Goal: Task Accomplishment & Management: Manage account settings

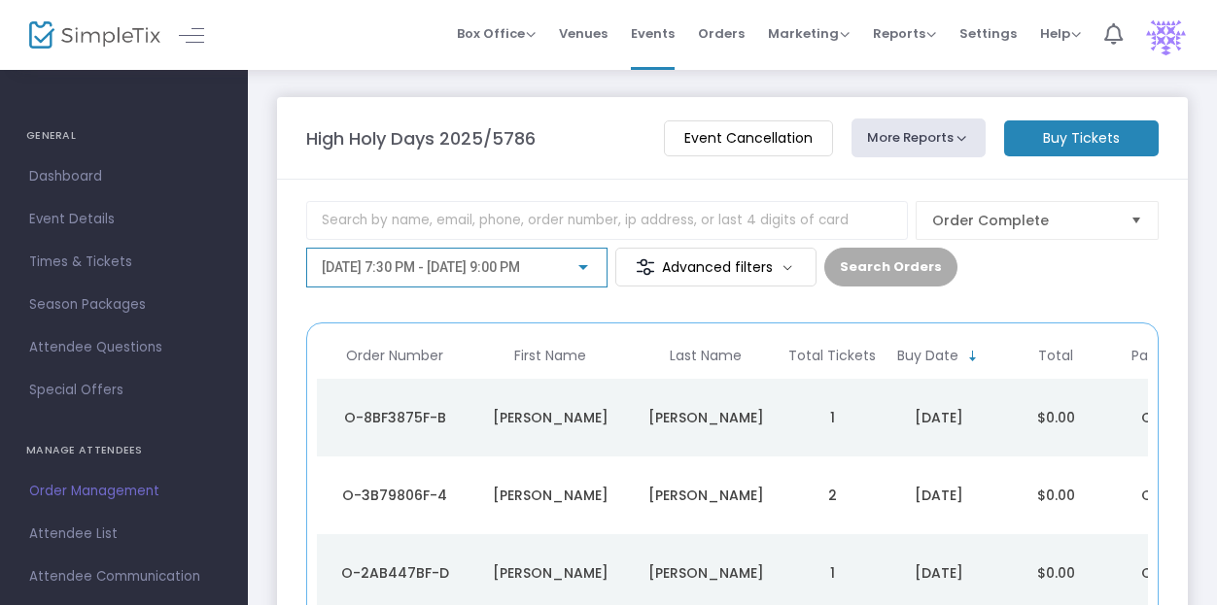
click at [520, 266] on span "[DATE] 7:30 PM - [DATE] 9:00 PM" at bounding box center [421, 267] width 198 height 16
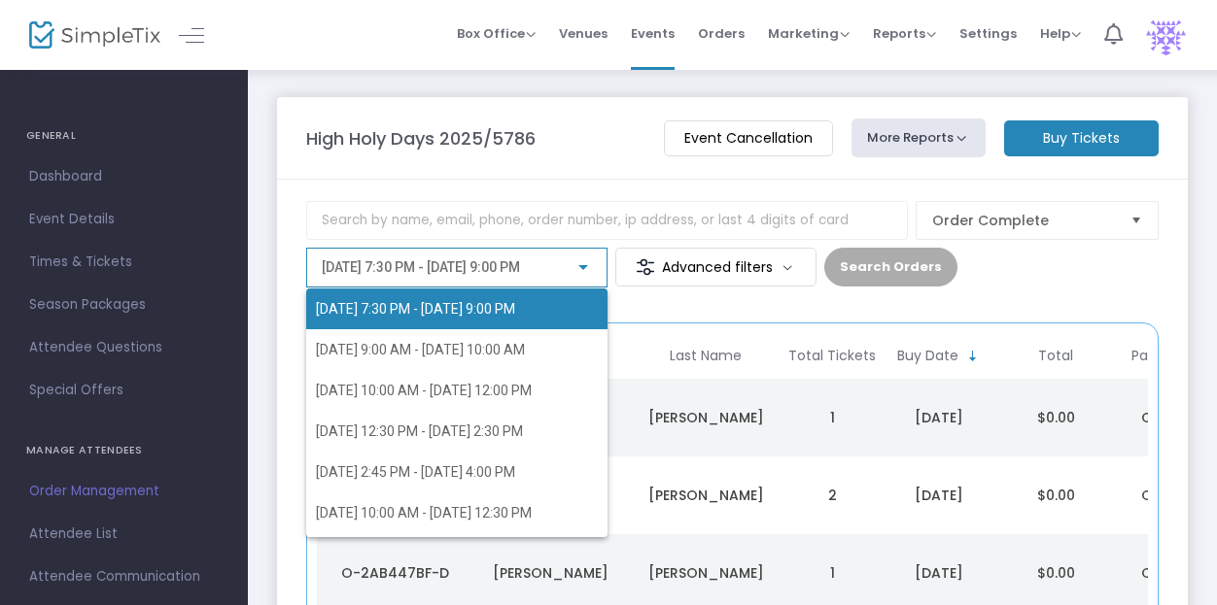
click at [544, 266] on div "9/22/2025 @ 7:30 PM - 9/22/2025 @ 9:00 PM 9/23/2025 @ 9:00 AM - 9/23/2025 @ 10:…" at bounding box center [441, 398] width 271 height 278
click at [538, 262] on div "9/22/2025 @ 7:30 PM - 9/22/2025 @ 9:00 PM 9/23/2025 @ 9:00 AM - 9/23/2025 @ 10:…" at bounding box center [441, 398] width 271 height 278
click at [558, 170] on div at bounding box center [608, 302] width 1217 height 605
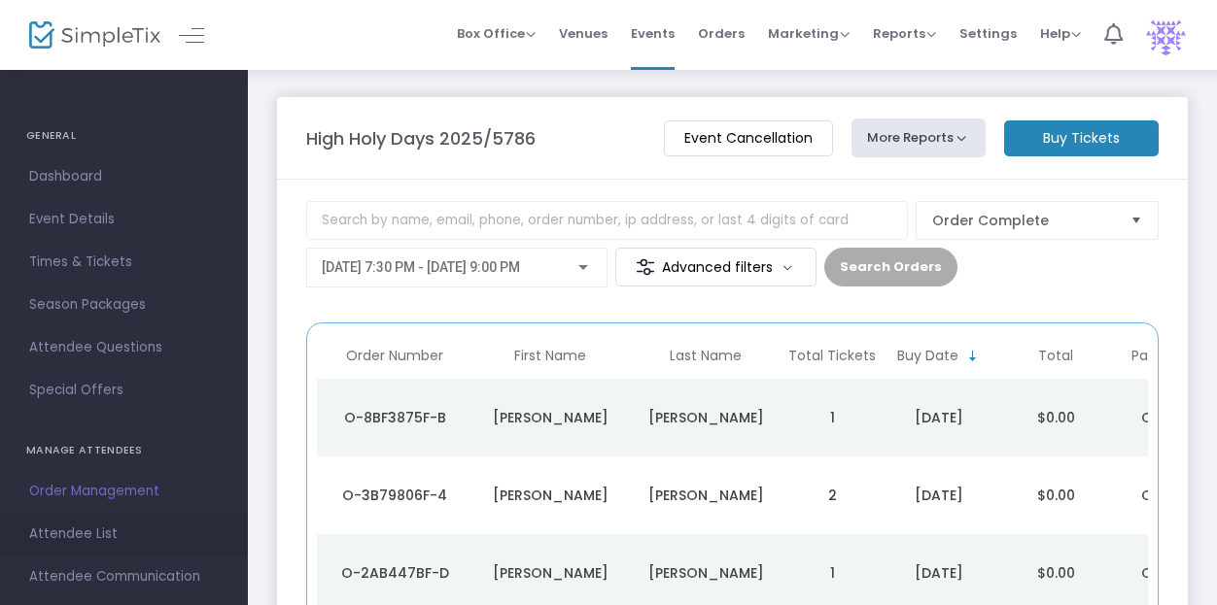
click at [90, 532] on span "Attendee List" at bounding box center [123, 534] width 189 height 25
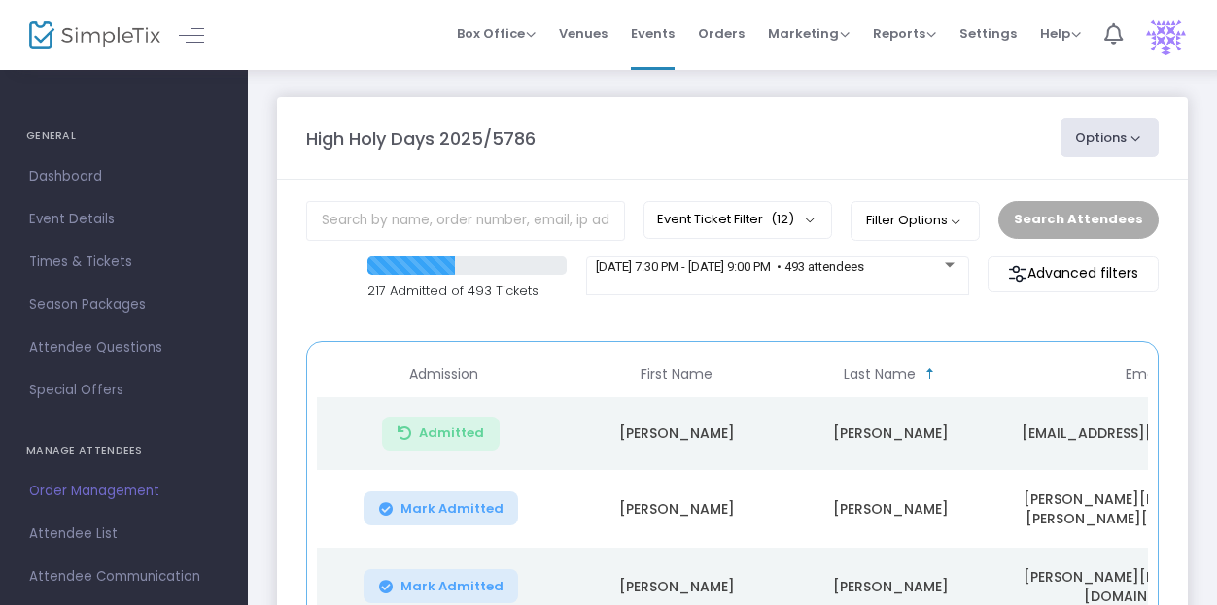
click at [625, 310] on div "217 Admitted of 493 Tickets 9/22/2025 @ 7:30 PM - 9/22/2025 @ 9:00 PM • 493 att…" at bounding box center [732, 289] width 872 height 65
click at [674, 287] on div "[DATE] 7:30 PM - [DATE] 9:00 PM • 493 attendees" at bounding box center [777, 276] width 383 height 39
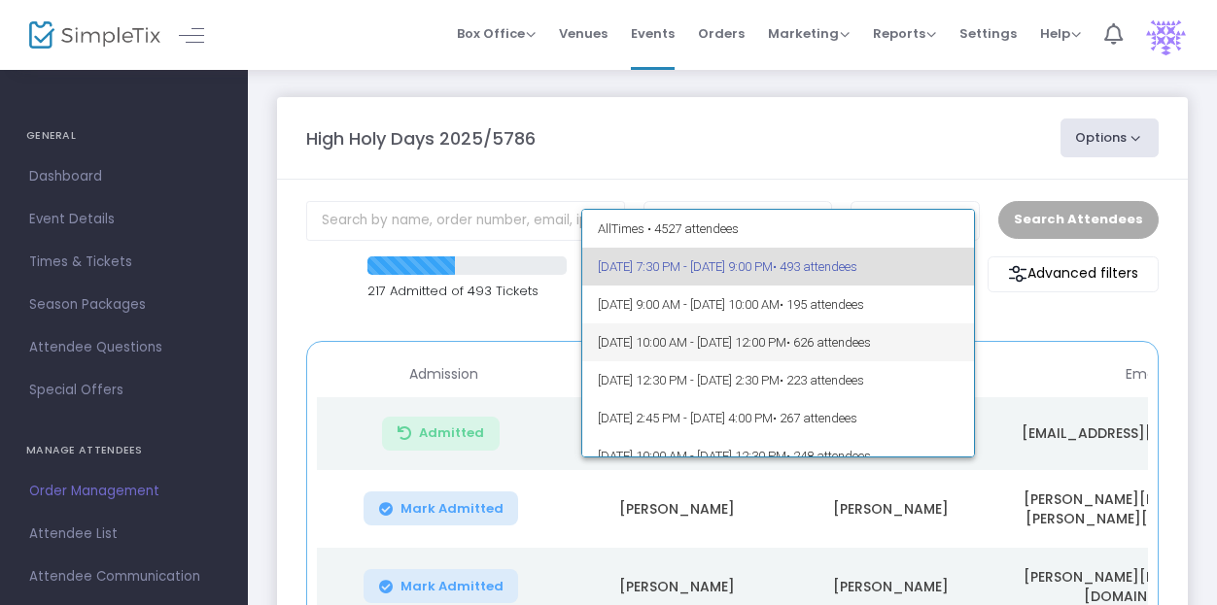
click at [748, 345] on span "9/23/2025 @ 10:00 AM - 9/23/2025 @ 12:00 PM • 626 attendees" at bounding box center [778, 343] width 360 height 38
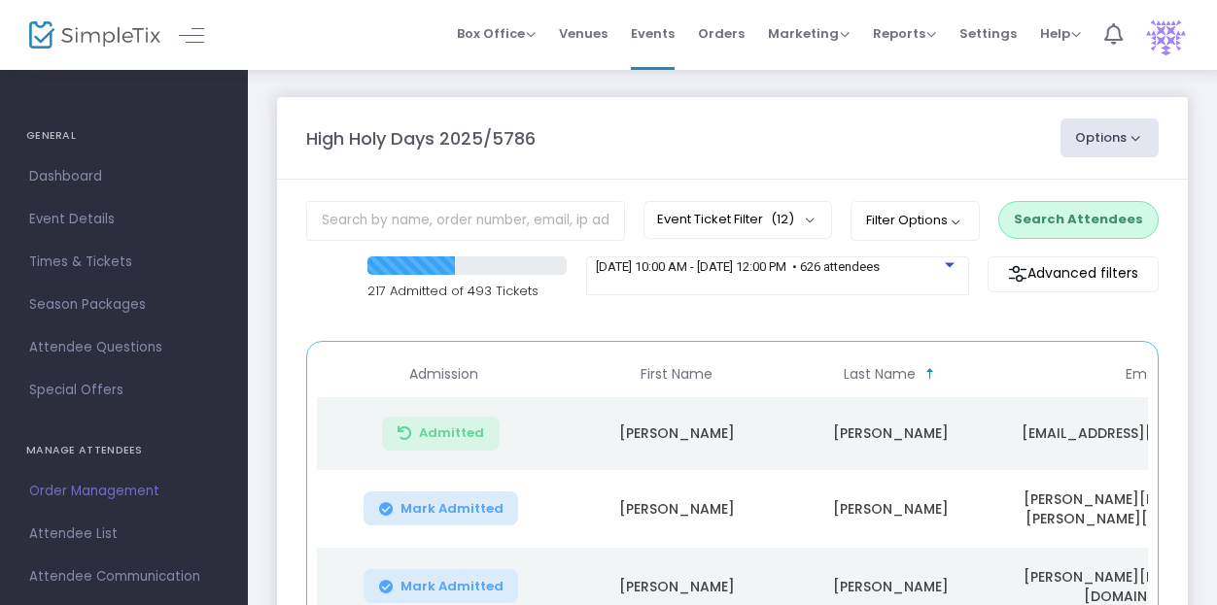
click at [1082, 213] on button "Search Attendees" at bounding box center [1078, 219] width 160 height 37
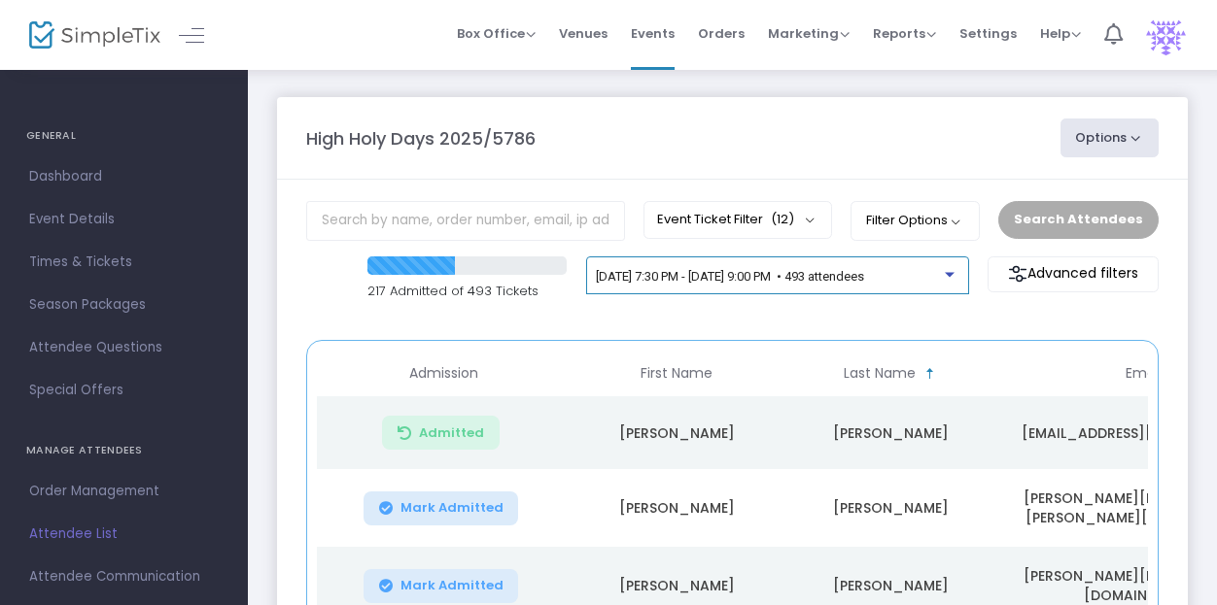
click at [707, 277] on span "[DATE] 7:30 PM - [DATE] 9:00 PM • 493 attendees" at bounding box center [730, 276] width 268 height 15
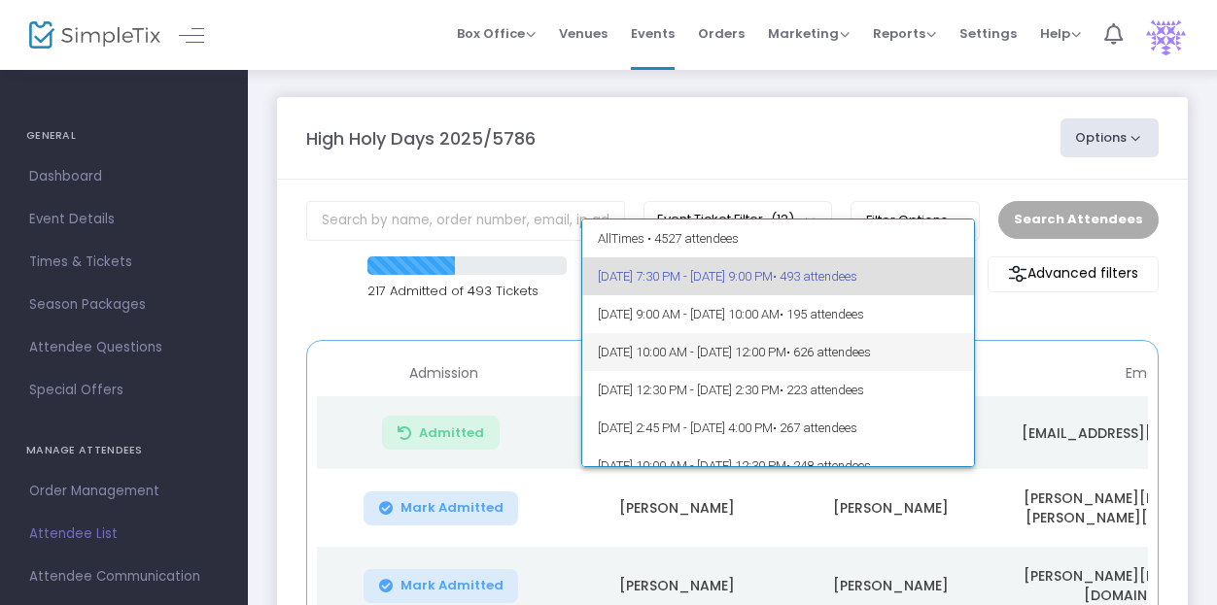
click at [776, 344] on span "9/23/2025 @ 10:00 AM - 9/23/2025 @ 12:00 PM • 626 attendees" at bounding box center [778, 352] width 360 height 38
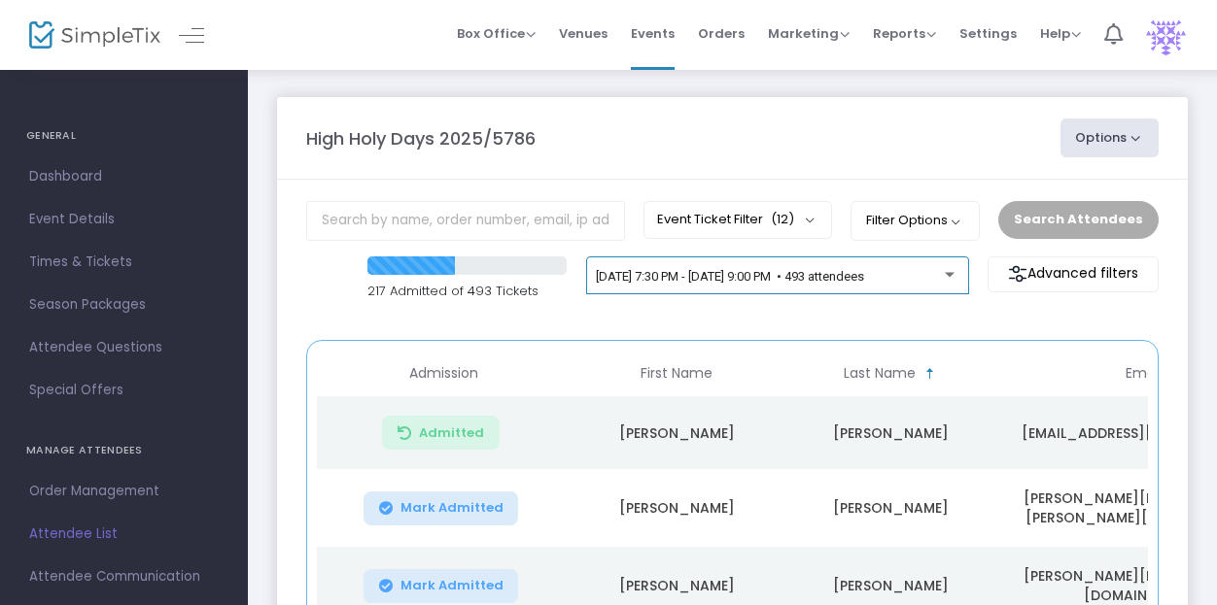
click at [660, 257] on div "[DATE] 7:30 PM - [DATE] 9:00 PM • 493 attendees" at bounding box center [777, 276] width 383 height 39
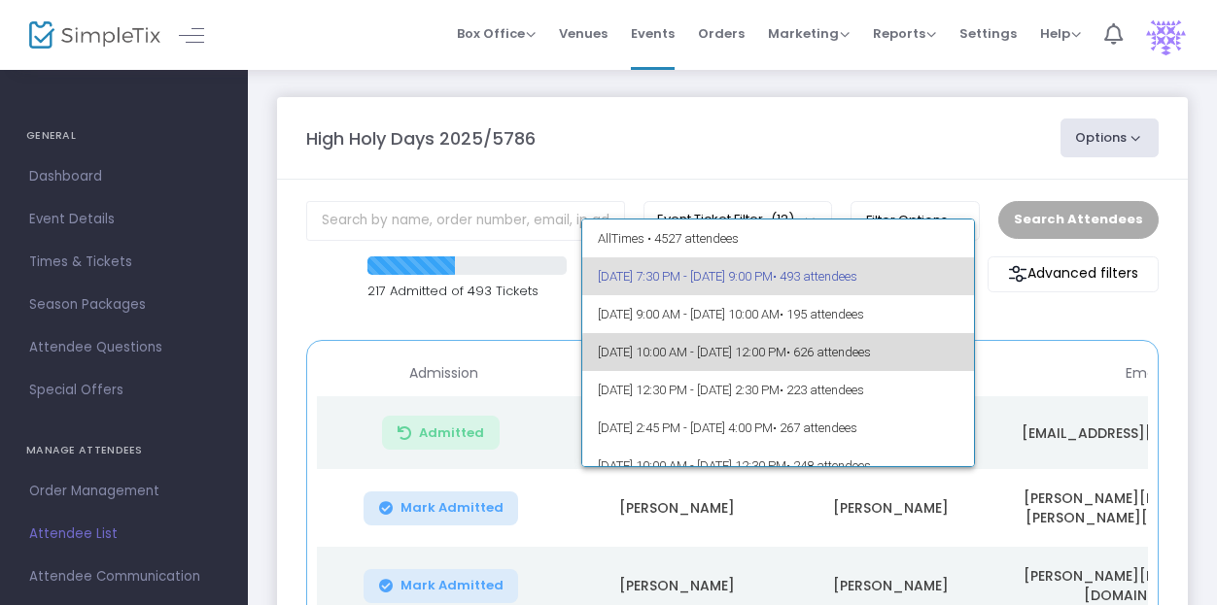
click at [785, 358] on span "[DATE] 10:00 AM - [DATE] 12:00 PM • 626 attendees" at bounding box center [778, 352] width 360 height 38
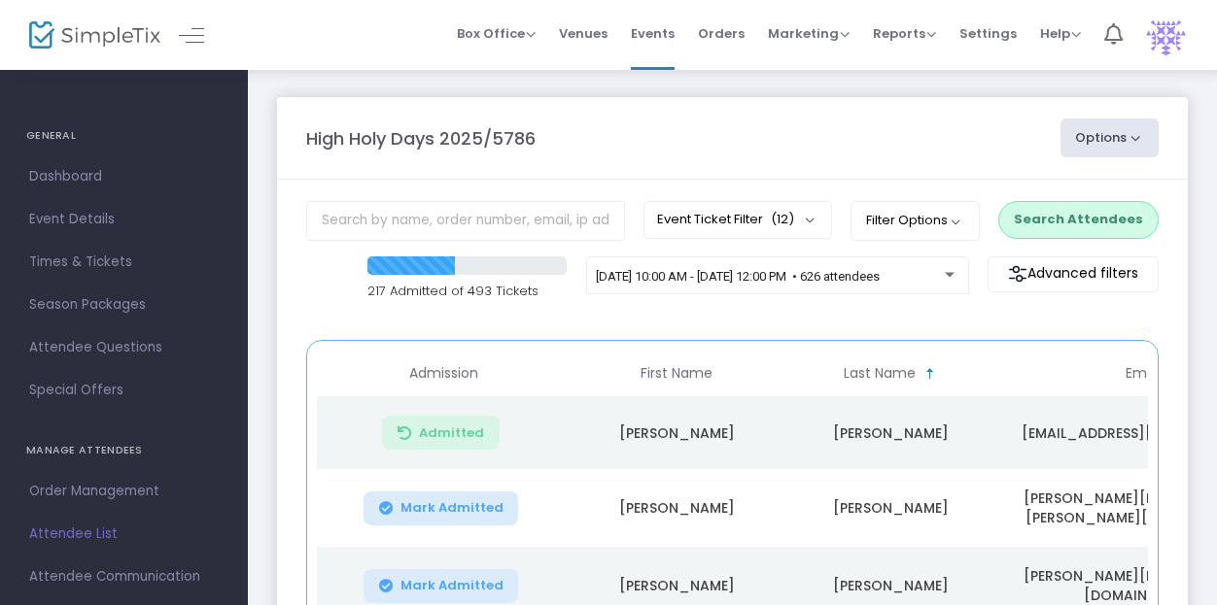
click at [1035, 228] on button "Search Attendees" at bounding box center [1078, 219] width 160 height 37
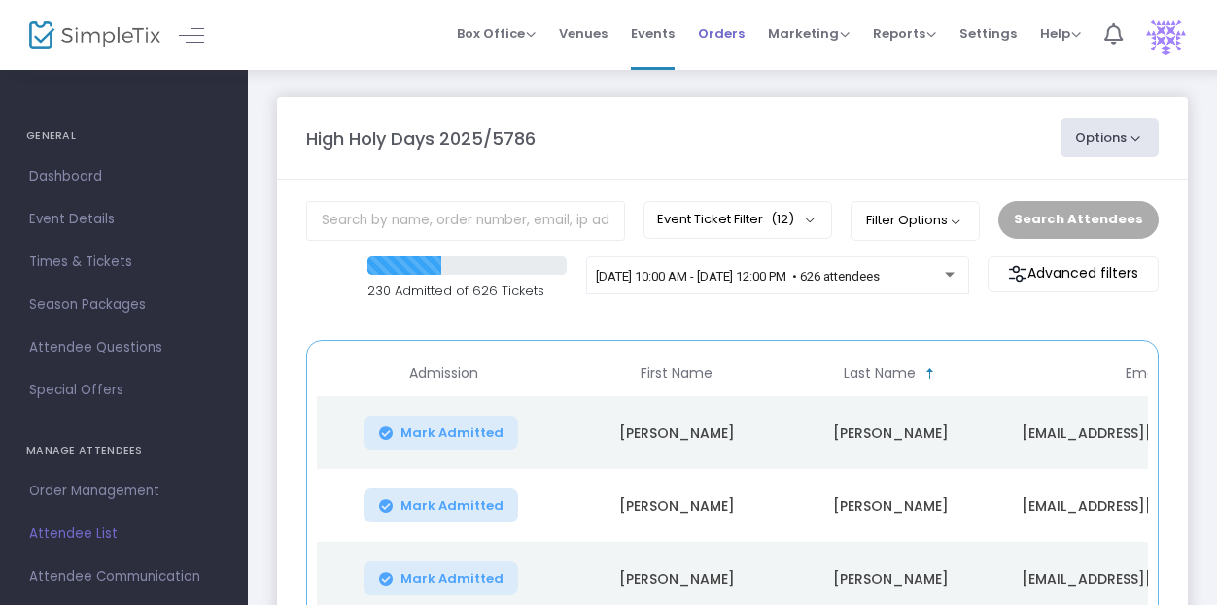
click at [714, 34] on span "Orders" at bounding box center [721, 34] width 47 height 50
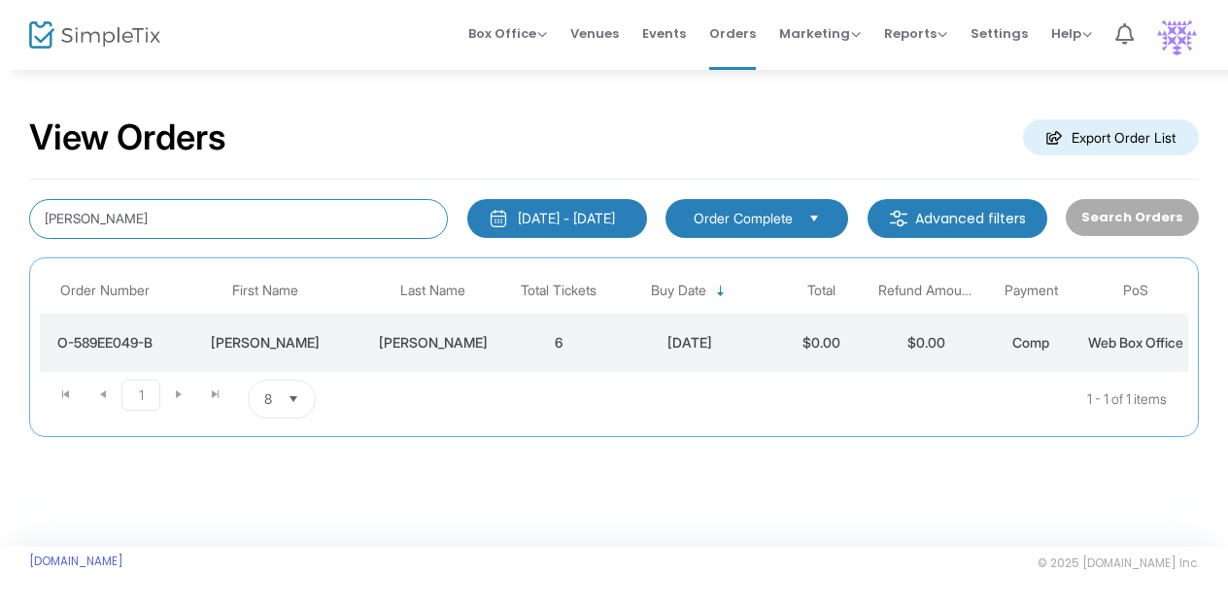
click at [110, 213] on input "kobak" at bounding box center [238, 219] width 419 height 40
click at [109, 213] on input "kobak" at bounding box center [238, 219] width 419 height 40
type input "lyons"
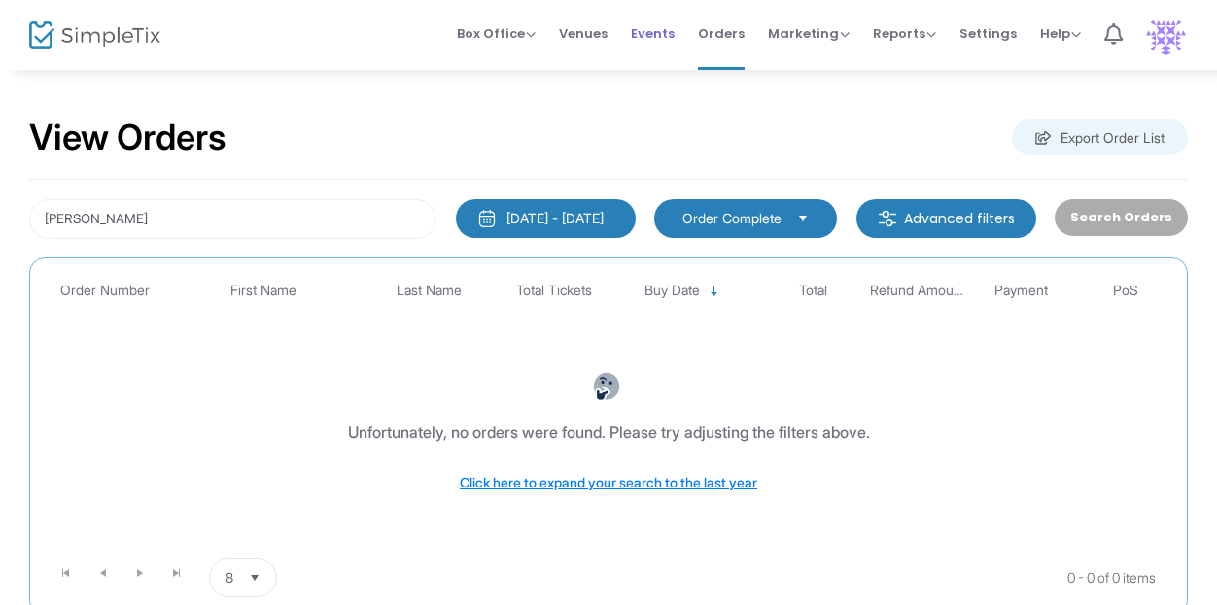
click at [649, 33] on span "Events" at bounding box center [653, 34] width 44 height 50
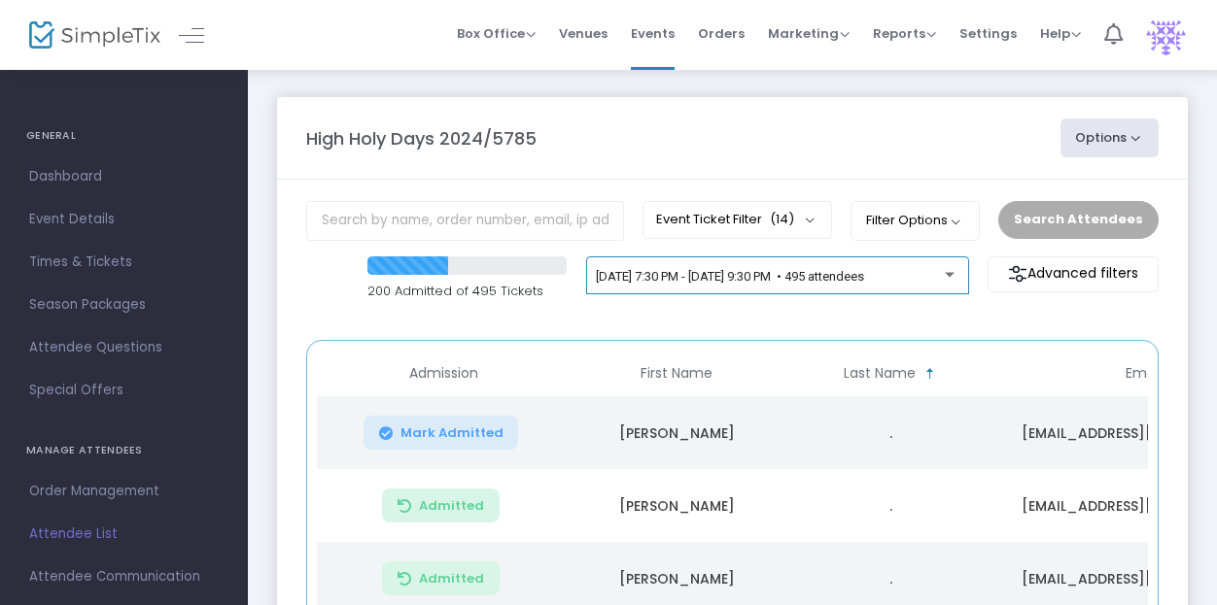
click at [769, 289] on div "[DATE] 7:30 PM - [DATE] 9:30 PM • 495 attendees" at bounding box center [777, 279] width 362 height 27
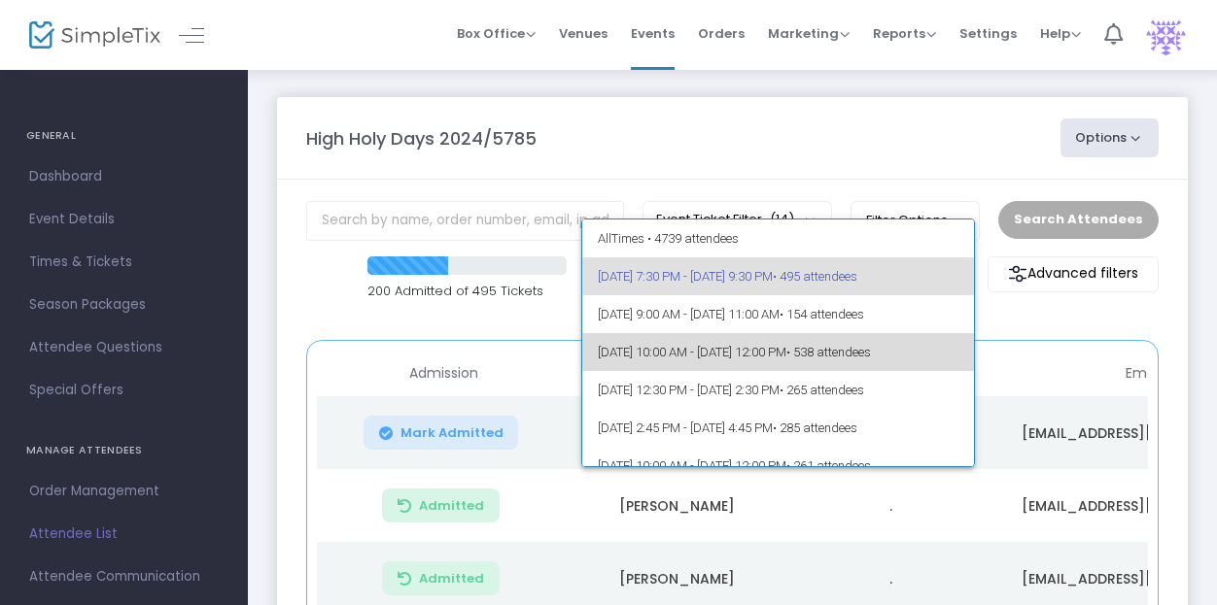
click at [797, 345] on span "[DATE] 10:00 AM - [DATE] 12:00 PM • 538 attendees" at bounding box center [778, 352] width 360 height 38
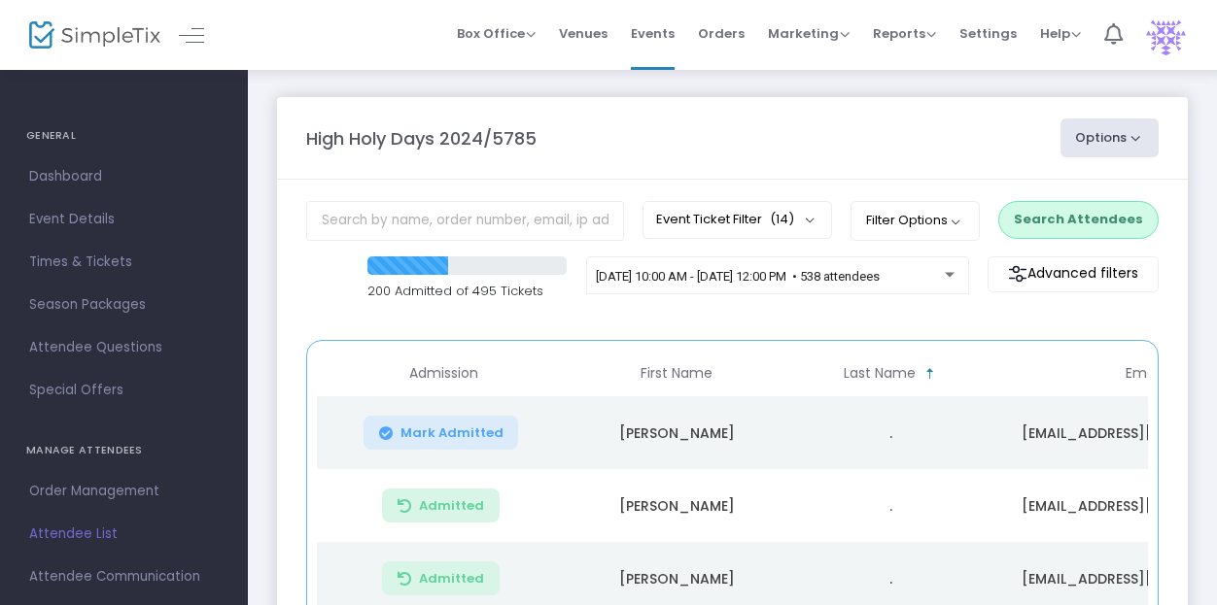
click at [1116, 214] on button "Search Attendees" at bounding box center [1078, 219] width 160 height 37
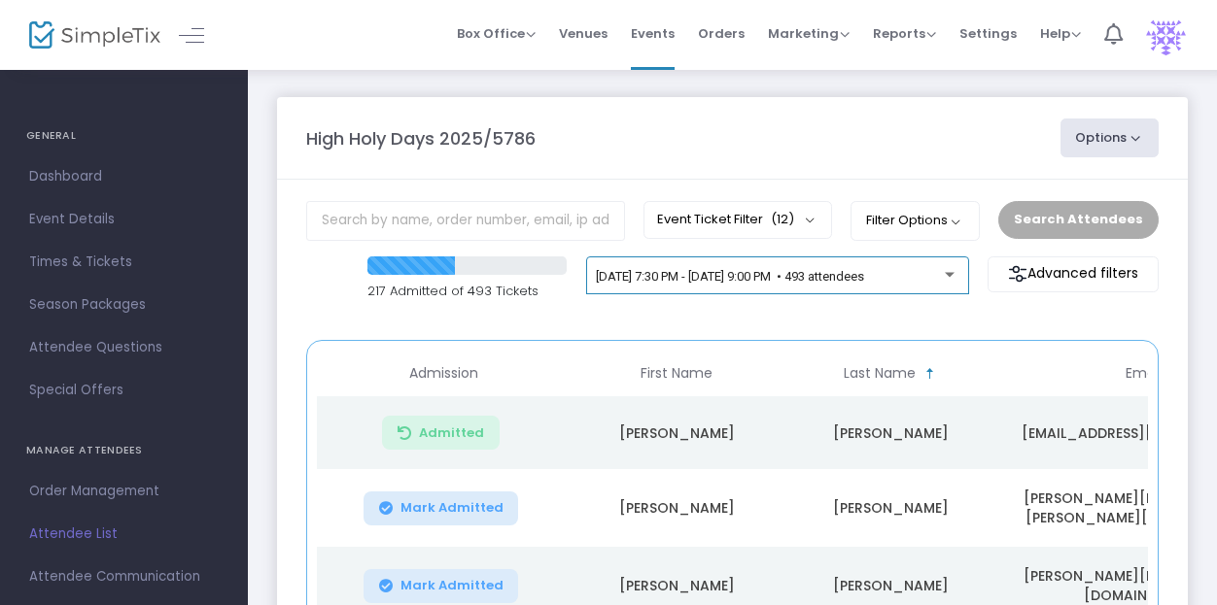
click at [797, 277] on span "[DATE] 7:30 PM - [DATE] 9:00 PM • 493 attendees" at bounding box center [730, 276] width 268 height 15
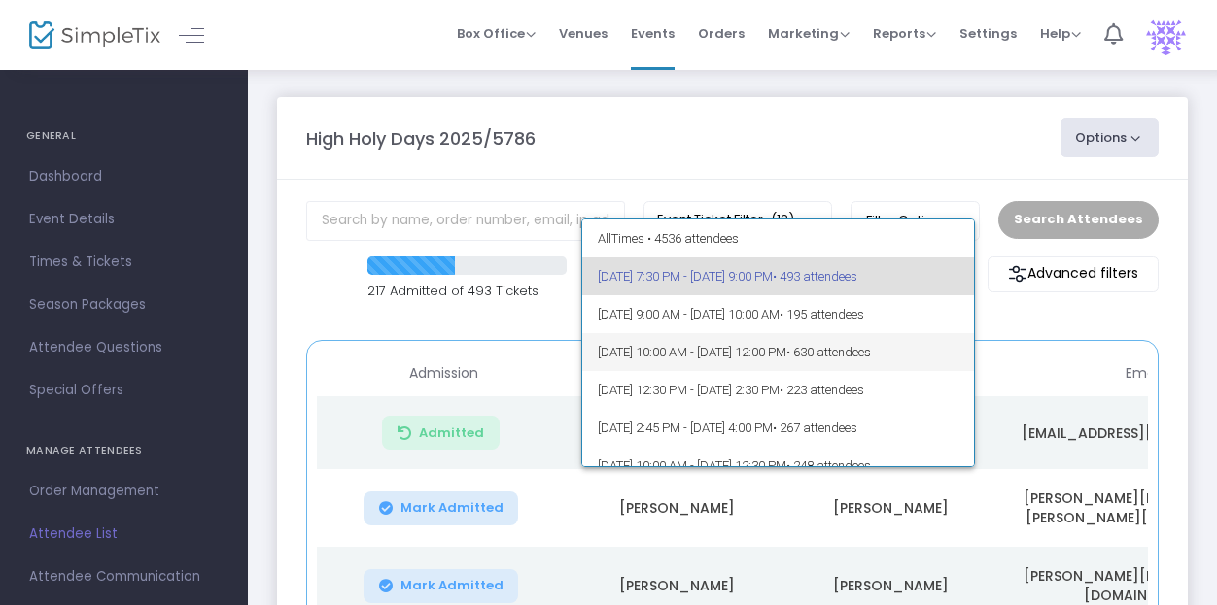
click at [773, 360] on span "[DATE] 10:00 AM - [DATE] 12:00 PM • 630 attendees" at bounding box center [778, 352] width 360 height 38
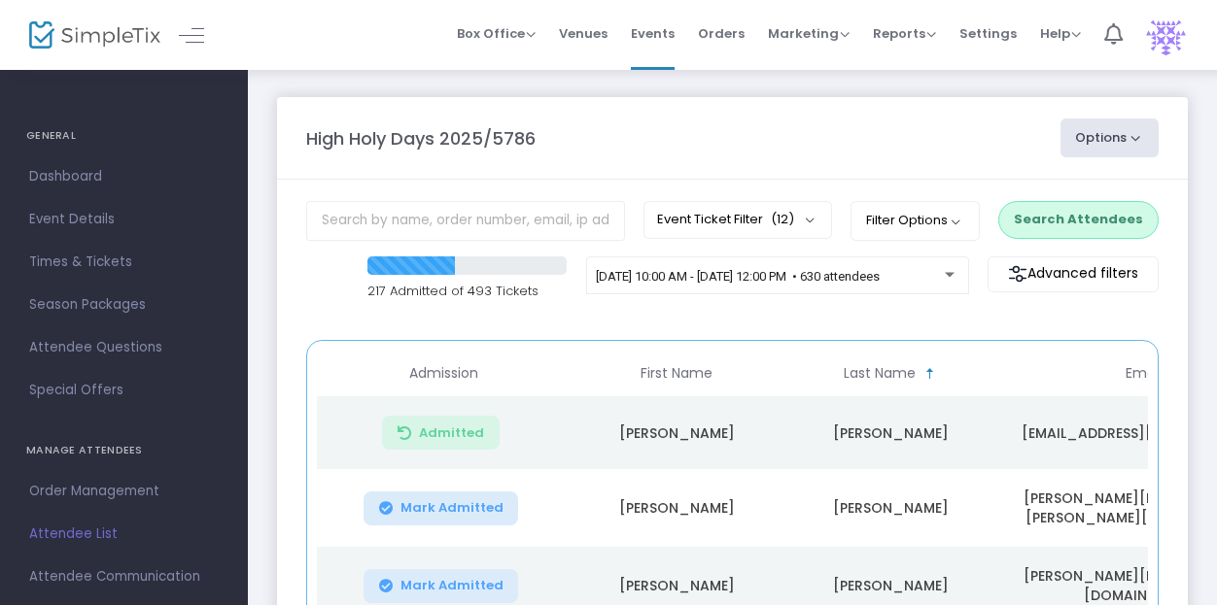
click at [1049, 216] on button "Search Attendees" at bounding box center [1078, 219] width 160 height 37
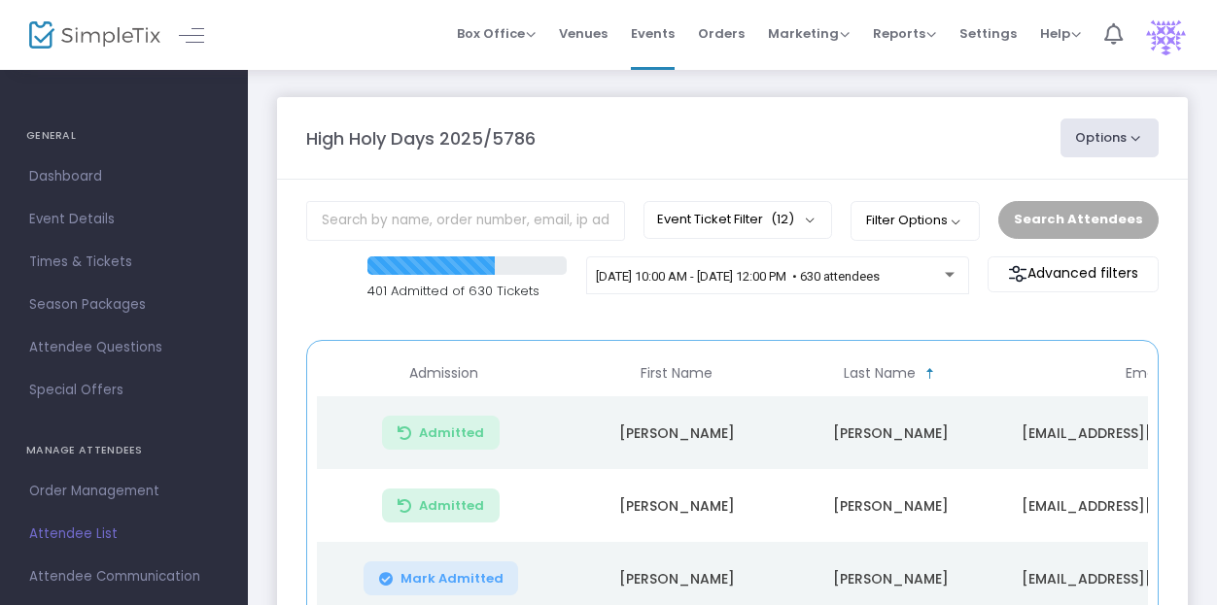
click at [1049, 222] on div "Search Attendees" at bounding box center [1077, 219] width 179 height 37
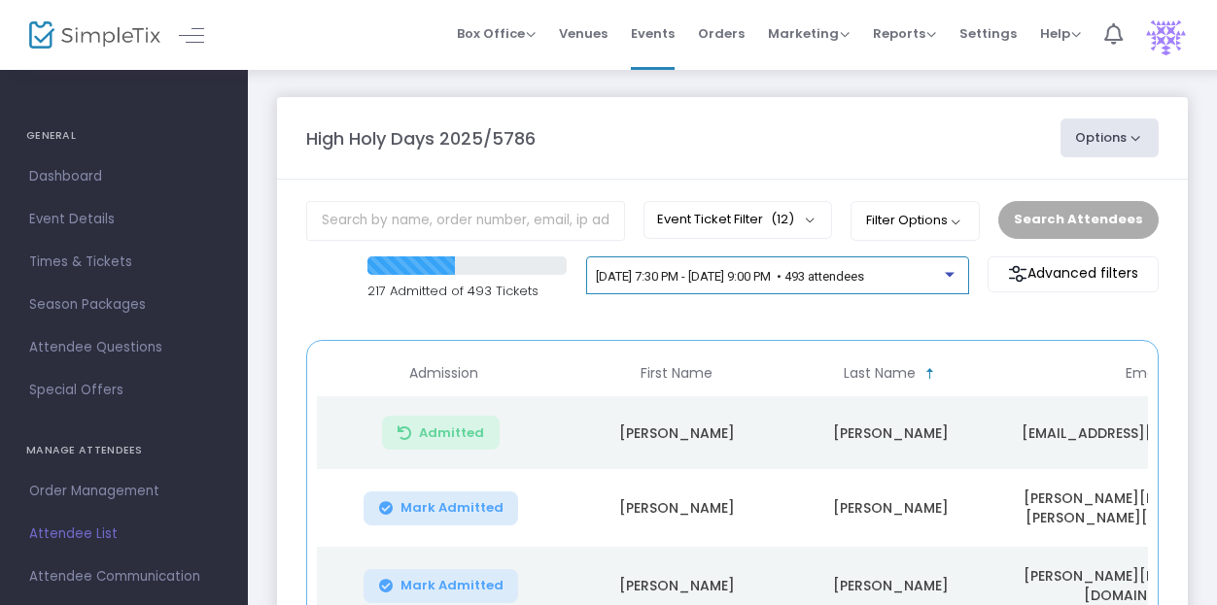
click at [864, 281] on span "[DATE] 7:30 PM - [DATE] 9:00 PM • 493 attendees" at bounding box center [730, 276] width 268 height 15
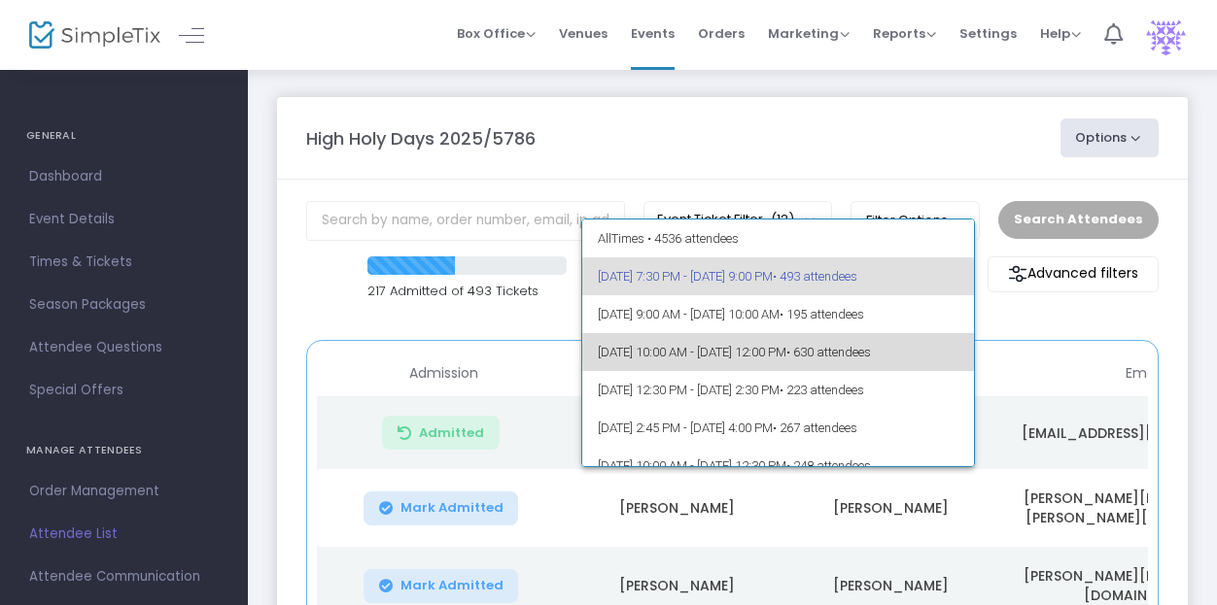
click at [871, 352] on span "• 630 attendees" at bounding box center [828, 352] width 85 height 15
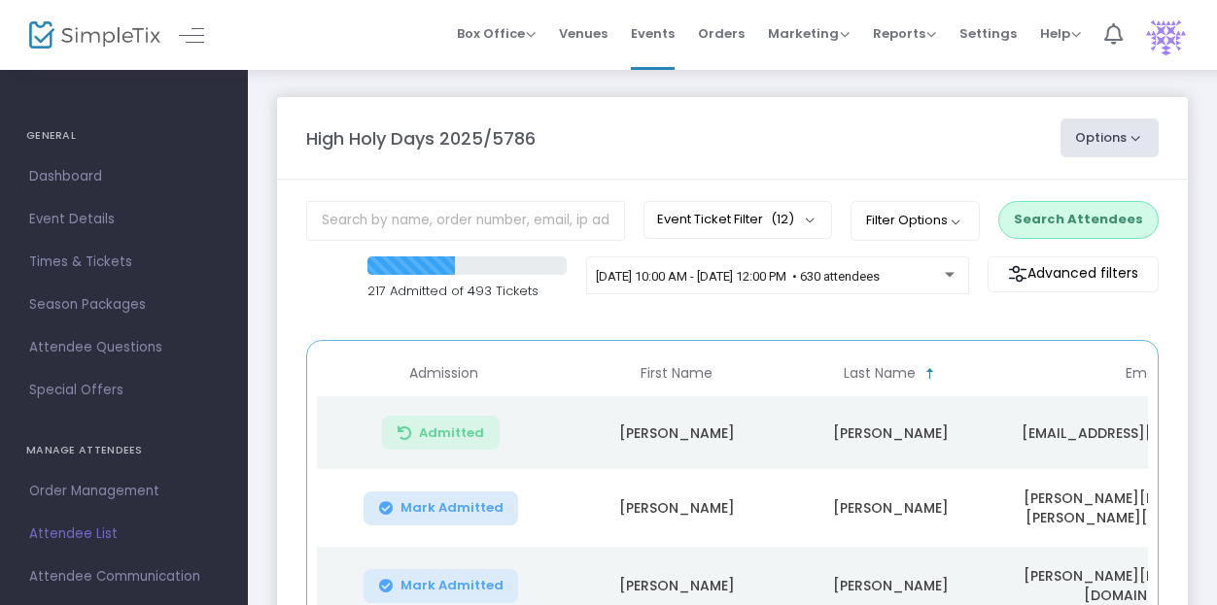
click at [1079, 211] on button "Search Attendees" at bounding box center [1078, 219] width 160 height 37
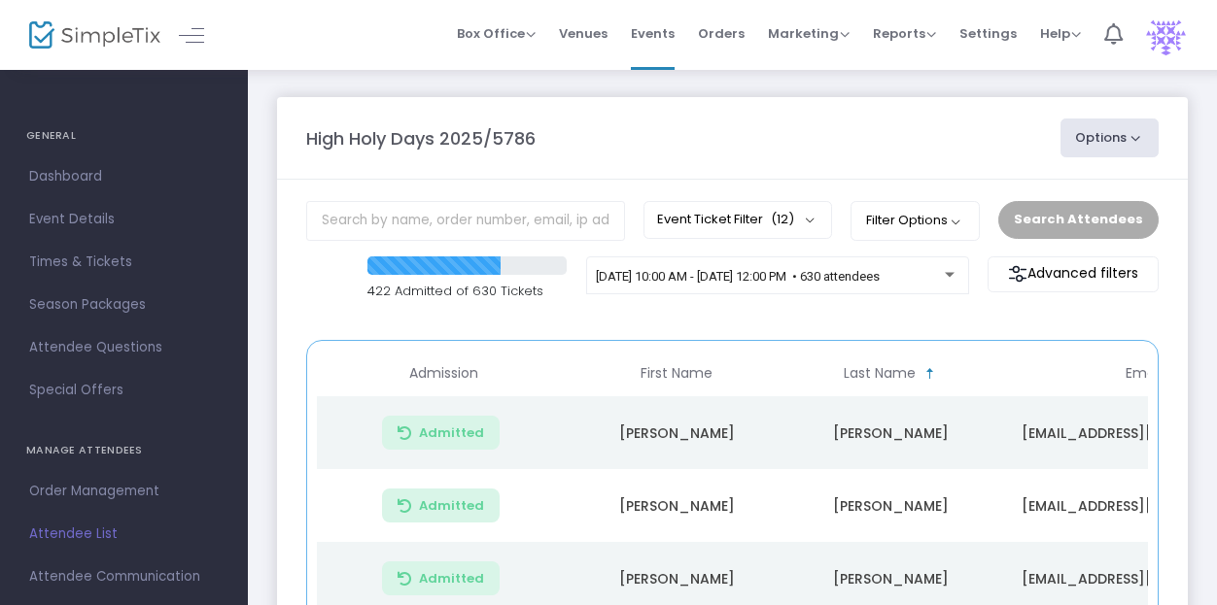
click at [590, 147] on div "High Holy Days 2025/5786" at bounding box center [673, 138] width 754 height 26
click at [1020, 216] on div "Search Attendees" at bounding box center [1077, 219] width 179 height 37
click at [1047, 215] on div "Search Attendees" at bounding box center [1077, 219] width 179 height 37
click at [921, 174] on m-panel-header "High Holy Days 2025/5786 Options Import Attendees Export List Print Name Tags E…" at bounding box center [732, 138] width 910 height 83
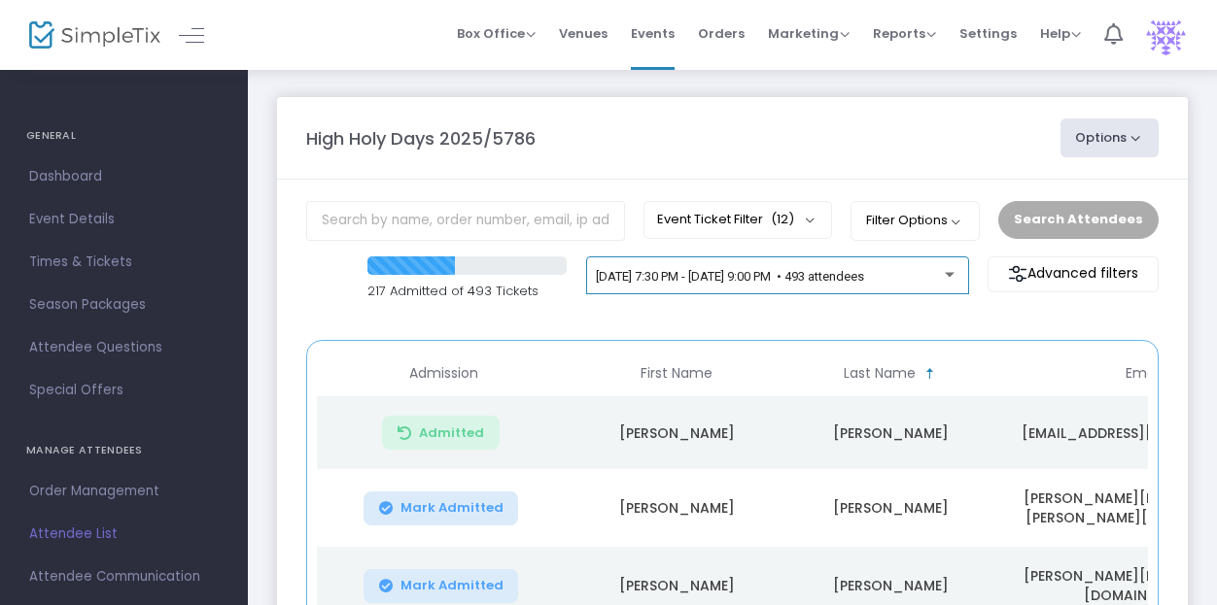
click at [776, 275] on span "[DATE] 7:30 PM - [DATE] 9:00 PM • 493 attendees" at bounding box center [730, 276] width 268 height 15
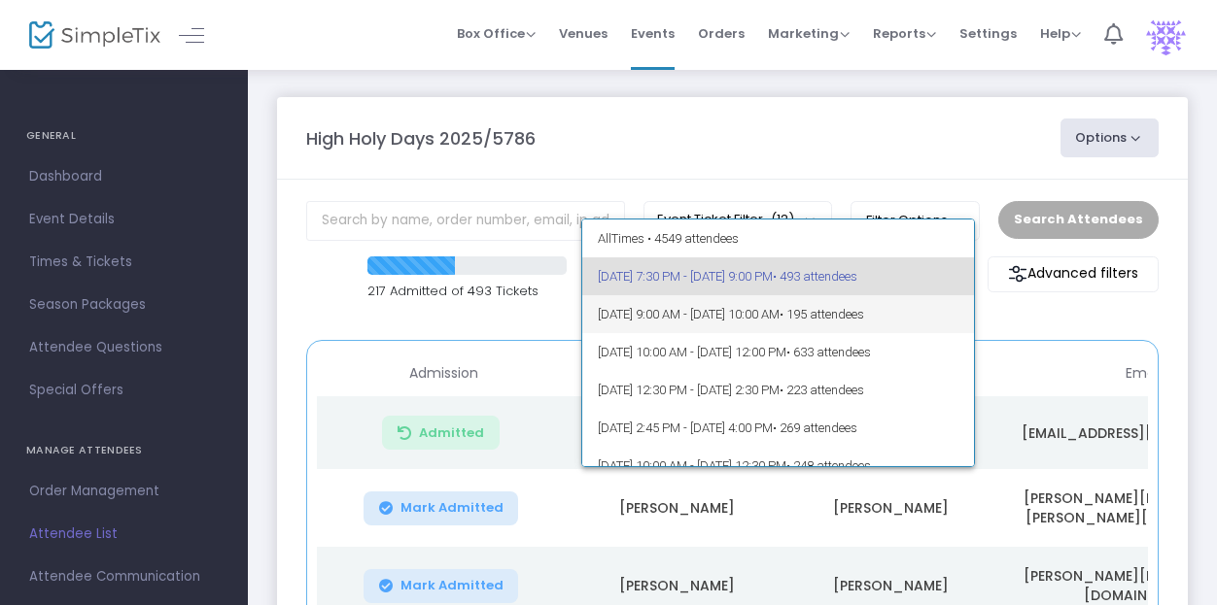
click at [809, 324] on span "9/23/2025 @ 9:00 AM - 9/23/2025 @ 10:00 AM • 195 attendees" at bounding box center [778, 314] width 360 height 38
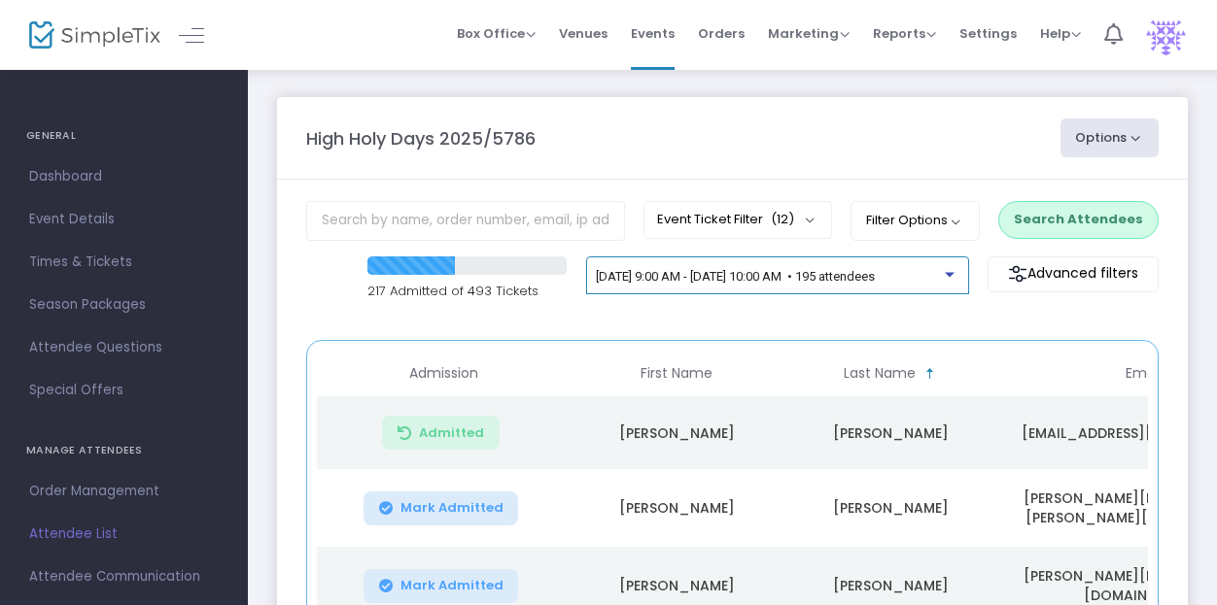
click at [814, 275] on span "9/23/2025 @ 9:00 AM - 9/23/2025 @ 10:00 AM • 195 attendees" at bounding box center [735, 276] width 279 height 15
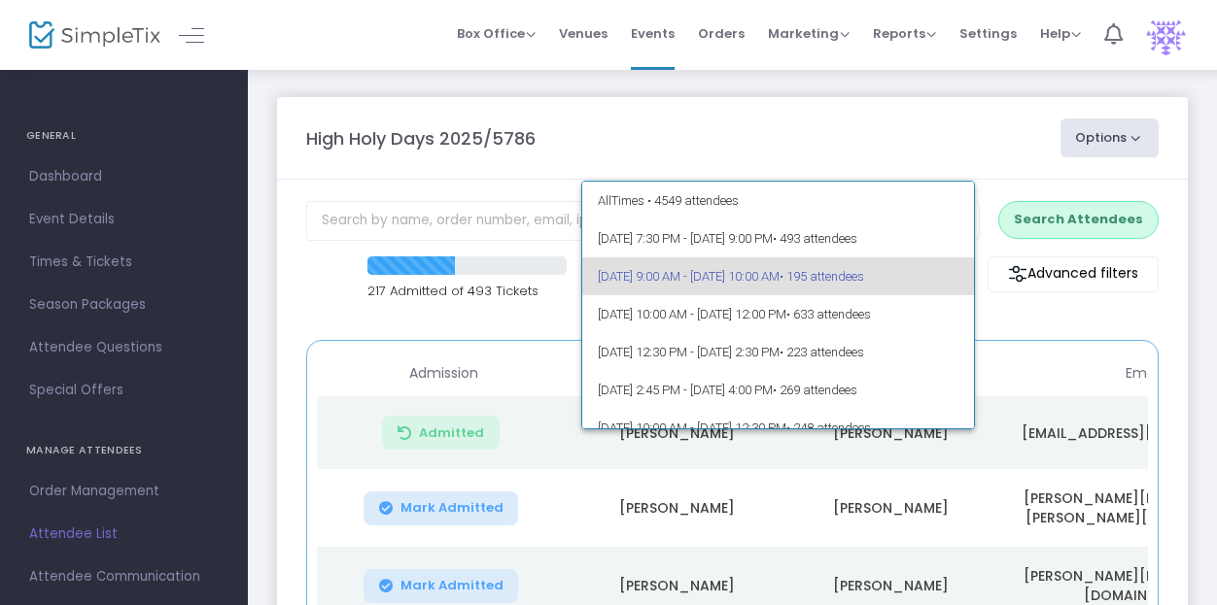
click at [831, 282] on span "9/23/2025 @ 9:00 AM - 9/23/2025 @ 10:00 AM • 195 attendees" at bounding box center [778, 276] width 360 height 38
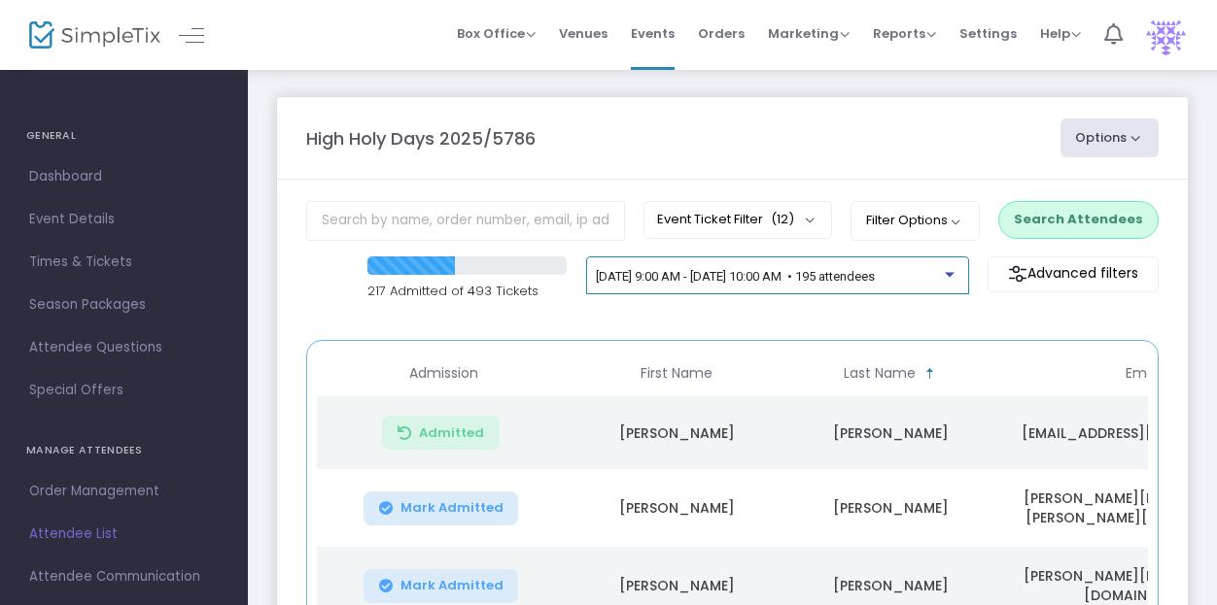
click at [831, 280] on span "9/23/2025 @ 9:00 AM - 9/23/2025 @ 10:00 AM • 195 attendees" at bounding box center [735, 276] width 279 height 15
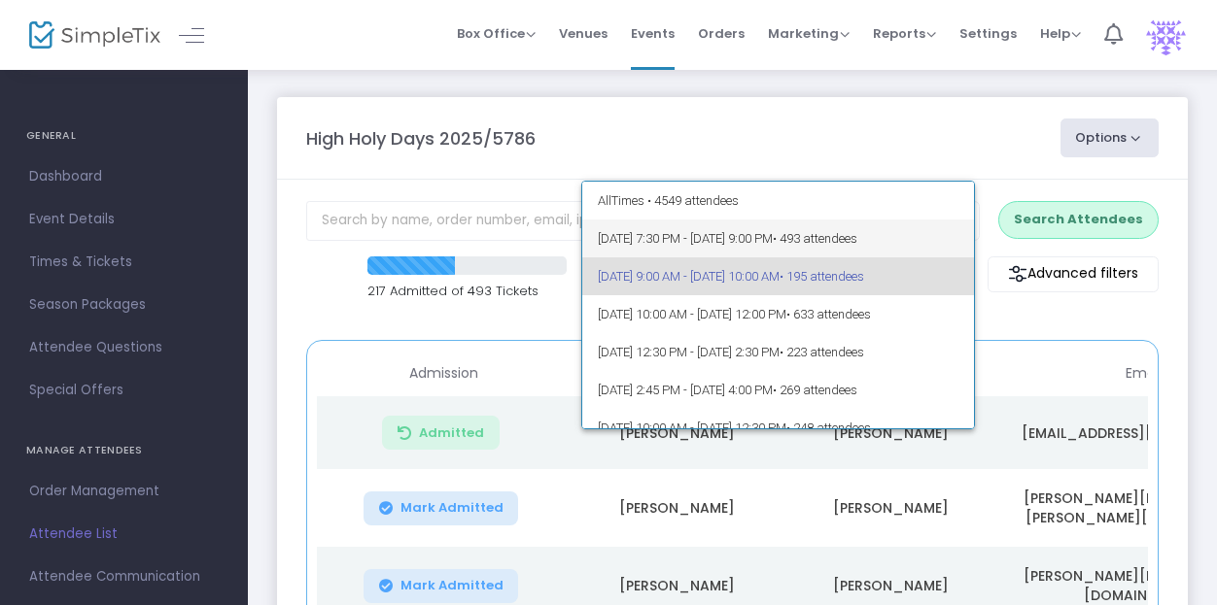
click at [791, 230] on span "9/22/2025 @ 7:30 PM - 9/22/2025 @ 9:00 PM • 493 attendees" at bounding box center [778, 239] width 360 height 38
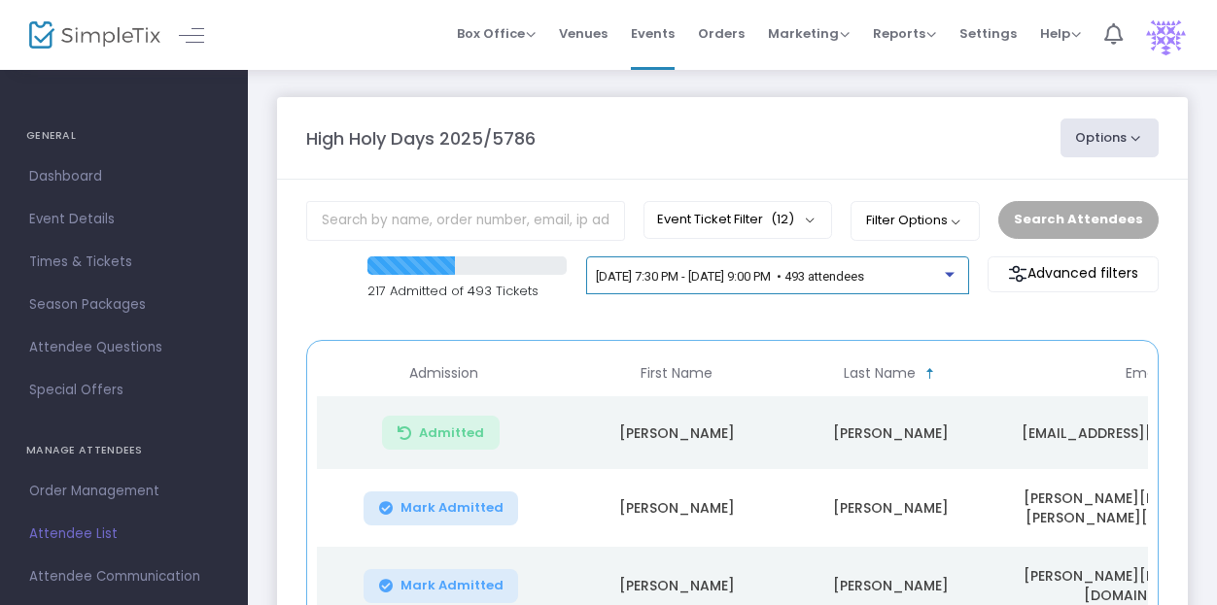
click at [907, 285] on div "[DATE] 7:30 PM - [DATE] 9:00 PM • 493 attendees" at bounding box center [777, 279] width 362 height 27
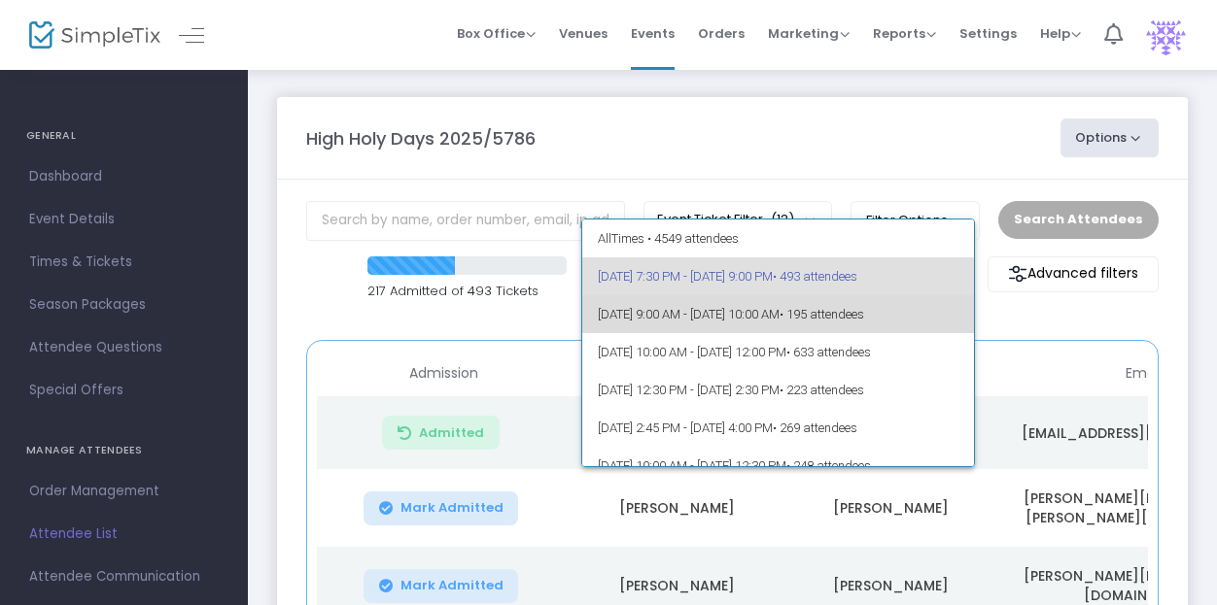
click at [859, 320] on span "9/23/2025 @ 9:00 AM - 9/23/2025 @ 10:00 AM • 195 attendees" at bounding box center [778, 314] width 360 height 38
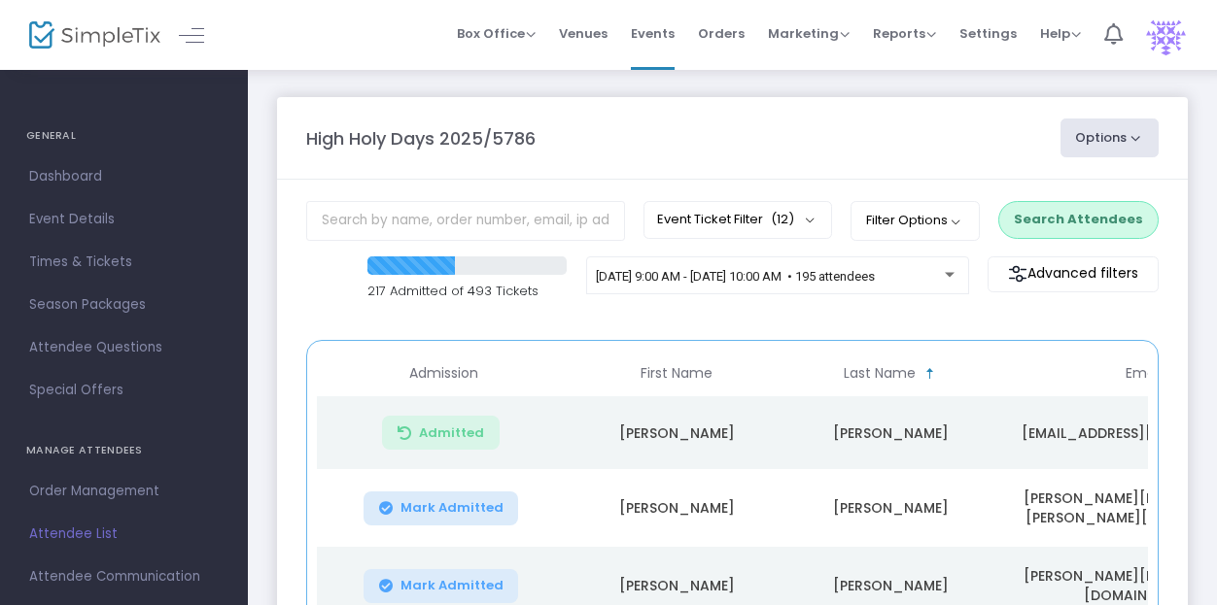
click at [1071, 232] on button "Search Attendees" at bounding box center [1078, 219] width 160 height 37
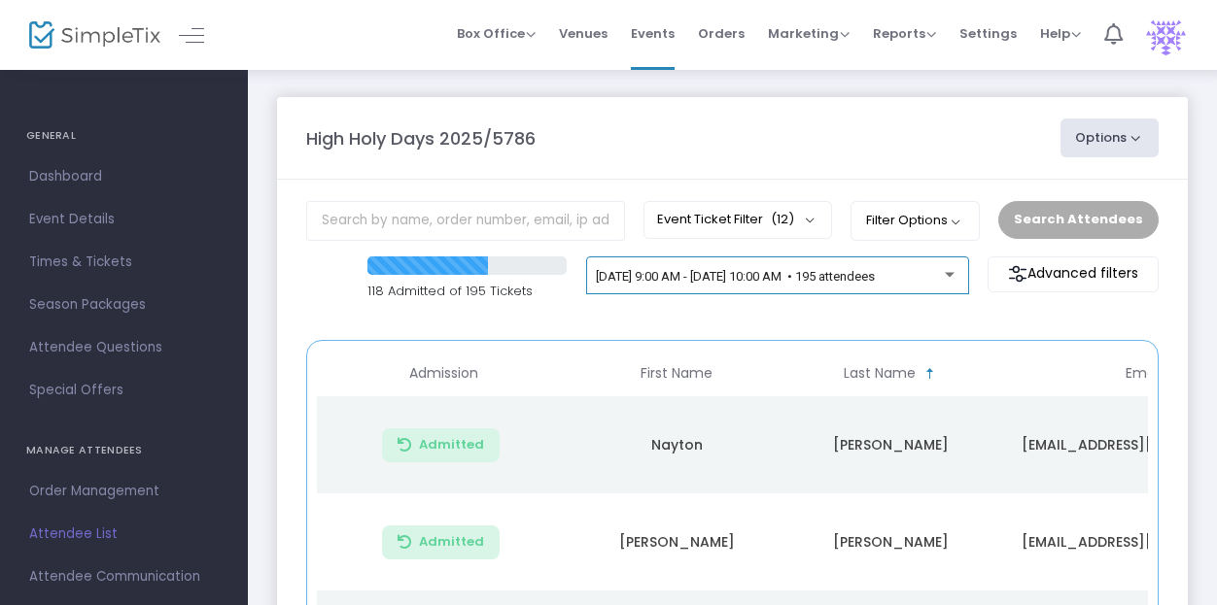
click at [752, 275] on span "9/23/2025 @ 9:00 AM - 9/23/2025 @ 10:00 AM • 195 attendees" at bounding box center [735, 276] width 279 height 15
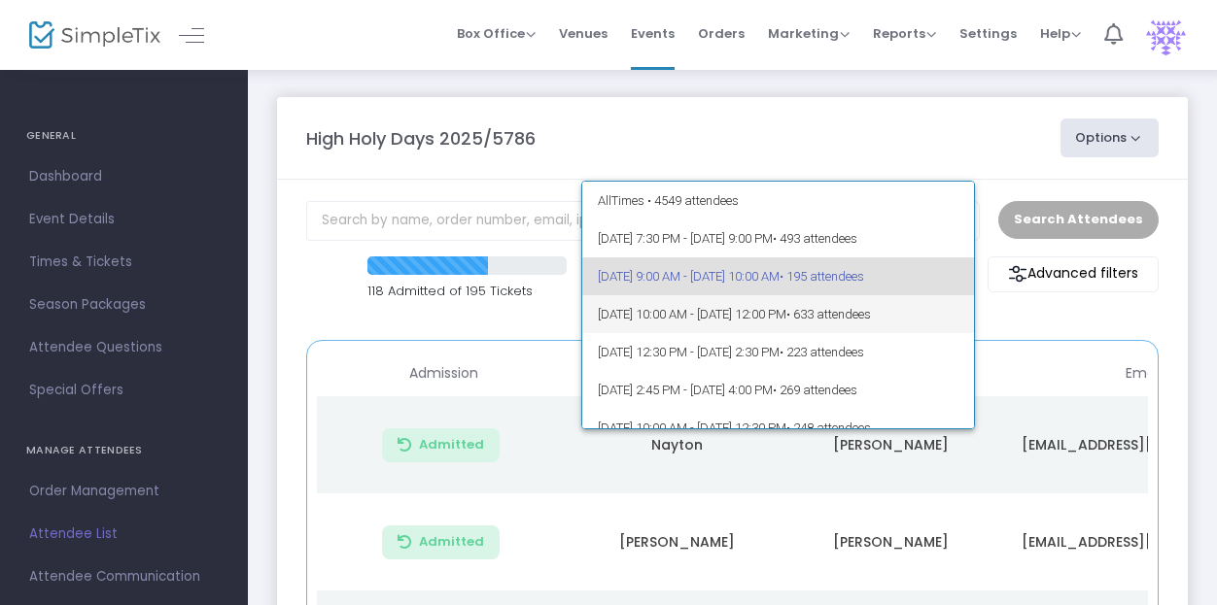
click at [757, 312] on span "9/23/2025 @ 10:00 AM - 9/23/2025 @ 12:00 PM • 633 attendees" at bounding box center [778, 314] width 360 height 38
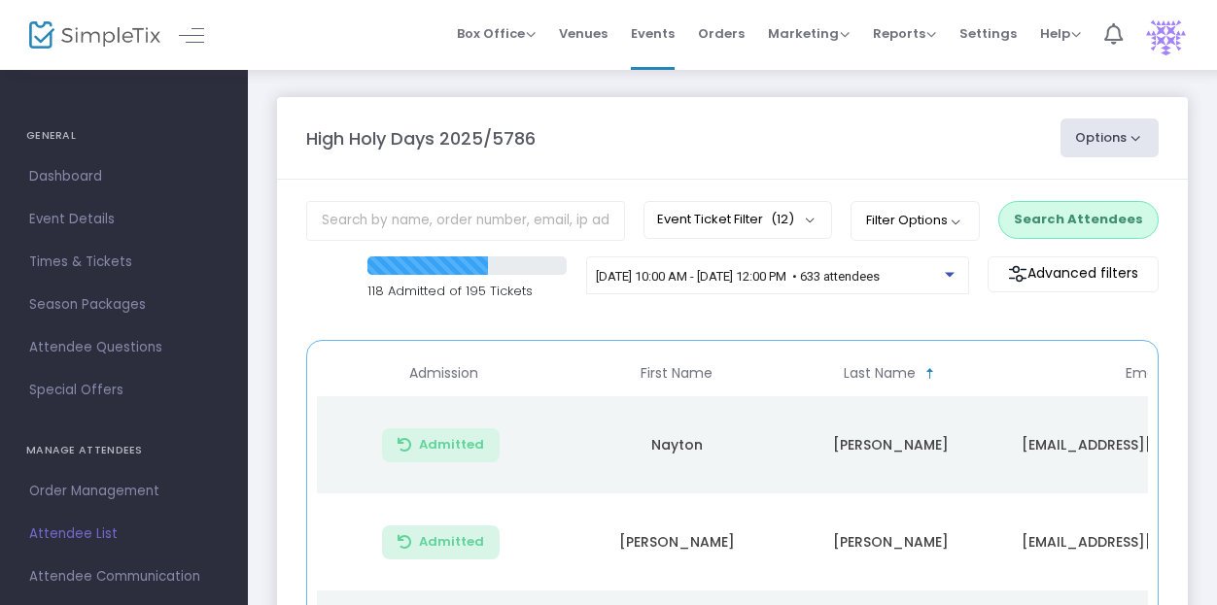
click at [1088, 223] on button "Search Attendees" at bounding box center [1078, 219] width 160 height 37
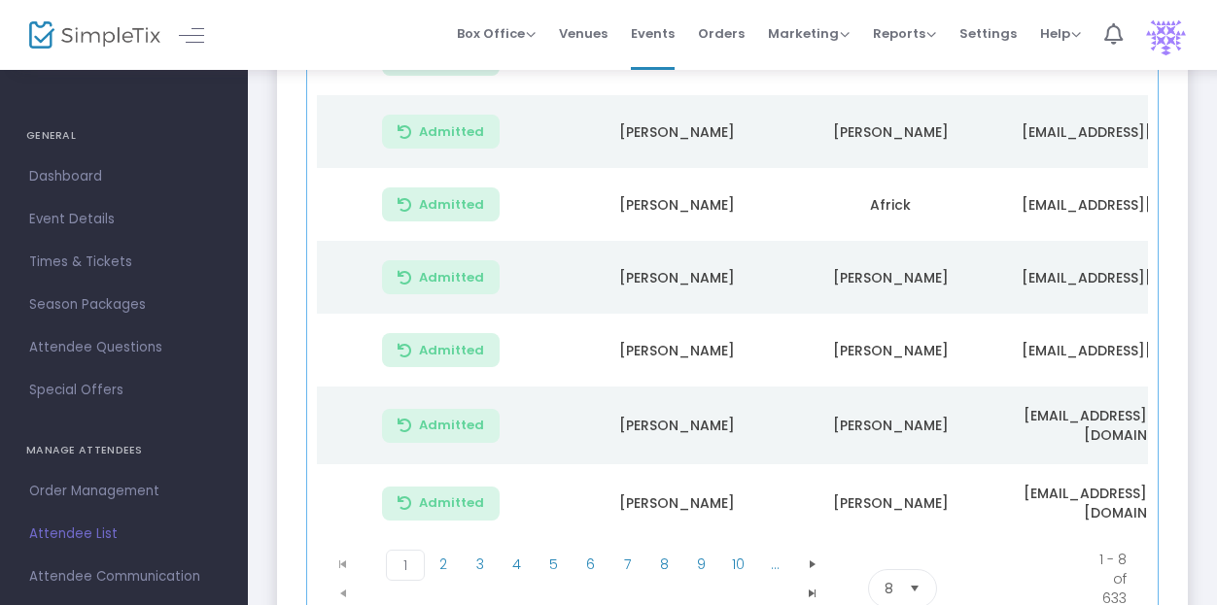
scroll to position [531, 0]
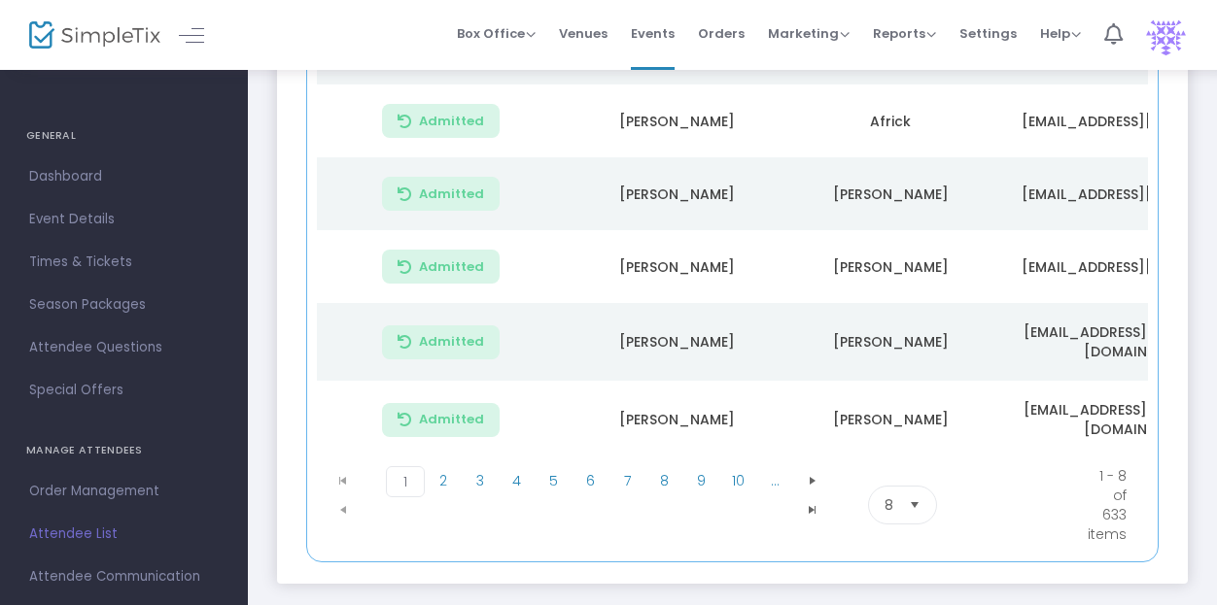
drag, startPoint x: 751, startPoint y: 459, endPoint x: 686, endPoint y: 504, distance: 79.5
click at [690, 498] on kendo-pager "1 2 3 4 5 6 7 8 9 10 ... 1 2 3 4 5 6 7 8 9 10 ... 1 - 8 of 633 items 8 items pe…" at bounding box center [732, 505] width 831 height 93
click at [684, 532] on li "9" at bounding box center [701, 505] width 37 height 78
drag, startPoint x: 748, startPoint y: 453, endPoint x: 1123, endPoint y: 459, distance: 375.1
click at [1123, 459] on kendo-pager "1 2 3 4 5 6 7 8 9 10 ... 1 2 3 4 5 6 7 8 9 10 ... 1 - 8 of 633 items 8 items pe…" at bounding box center [732, 505] width 831 height 93
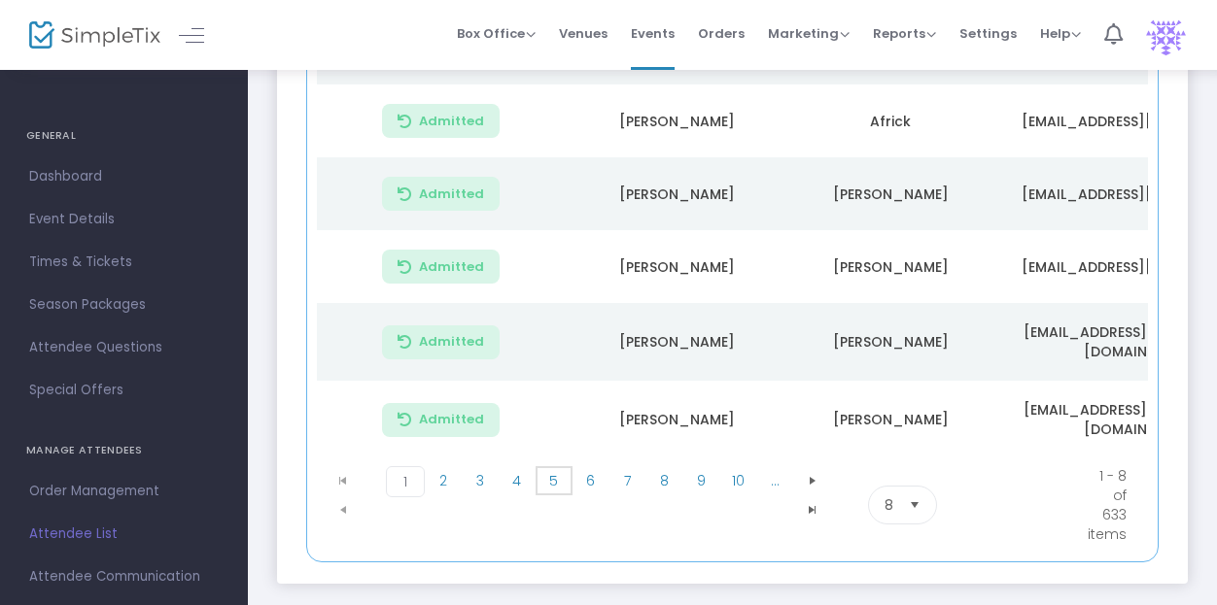
click at [542, 483] on span "5" at bounding box center [553, 480] width 37 height 29
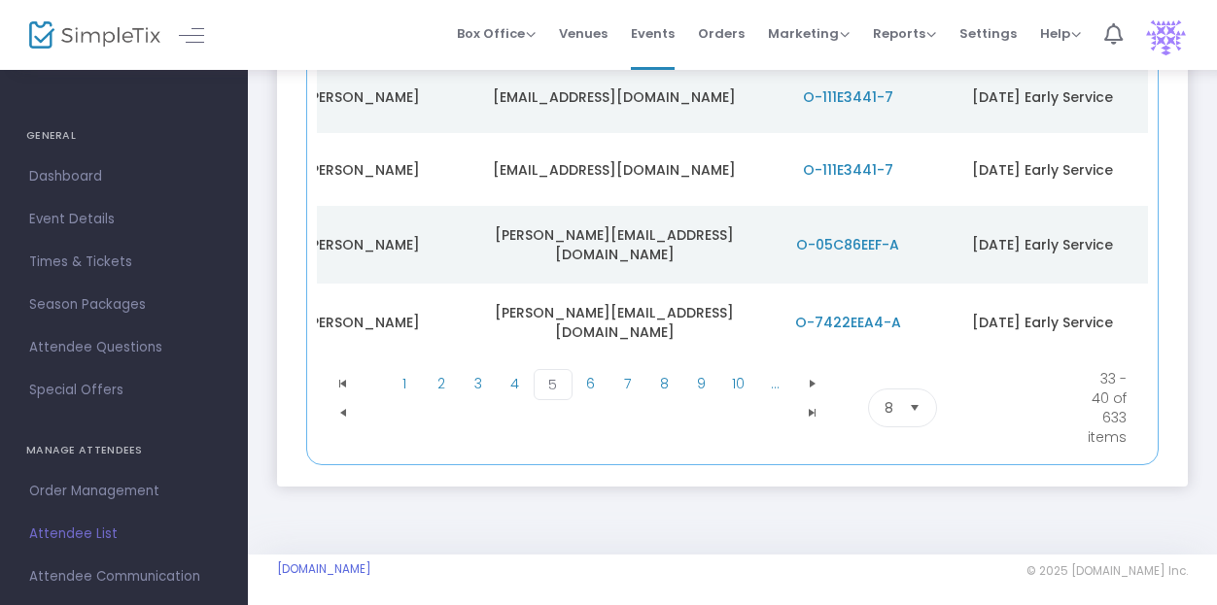
scroll to position [0, 0]
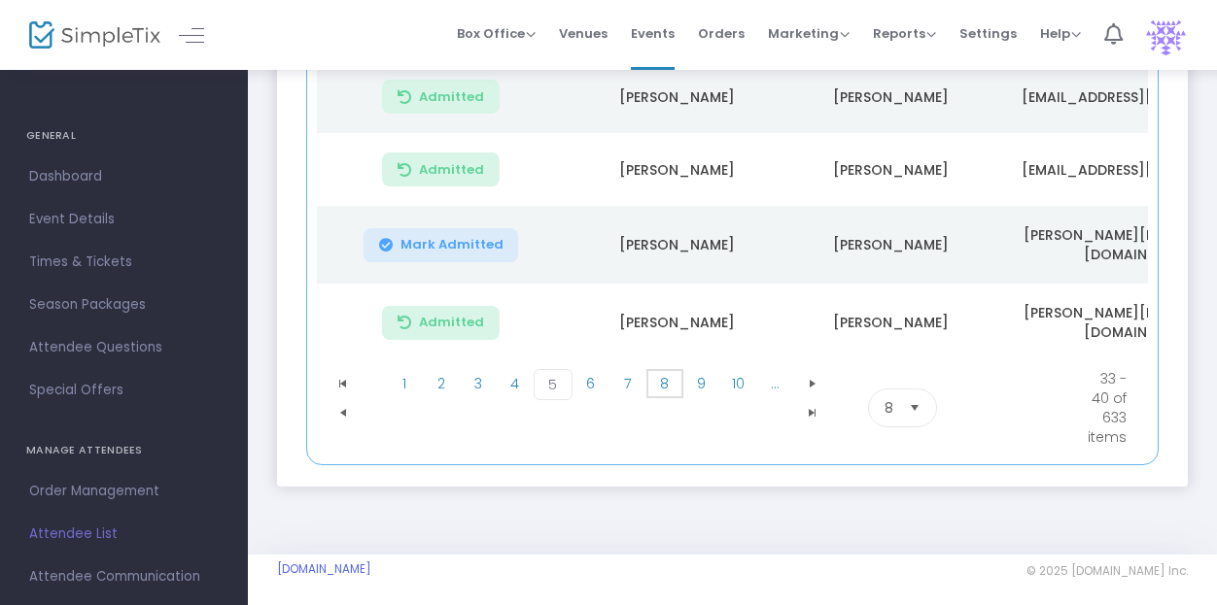
click at [653, 383] on span "8" at bounding box center [664, 383] width 37 height 29
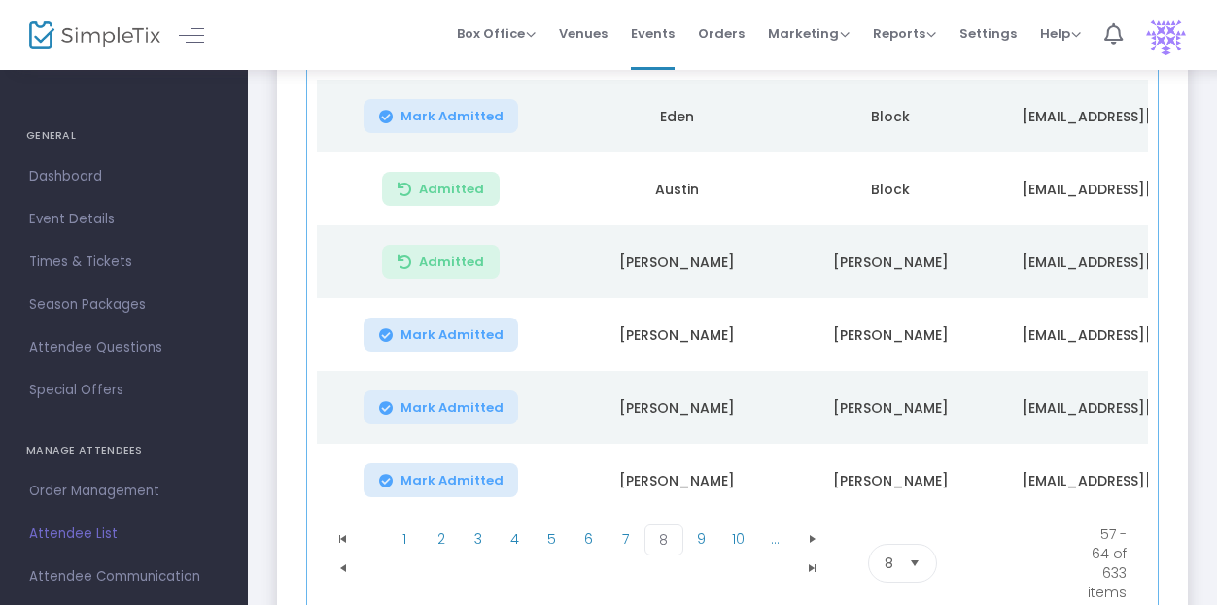
scroll to position [628, 0]
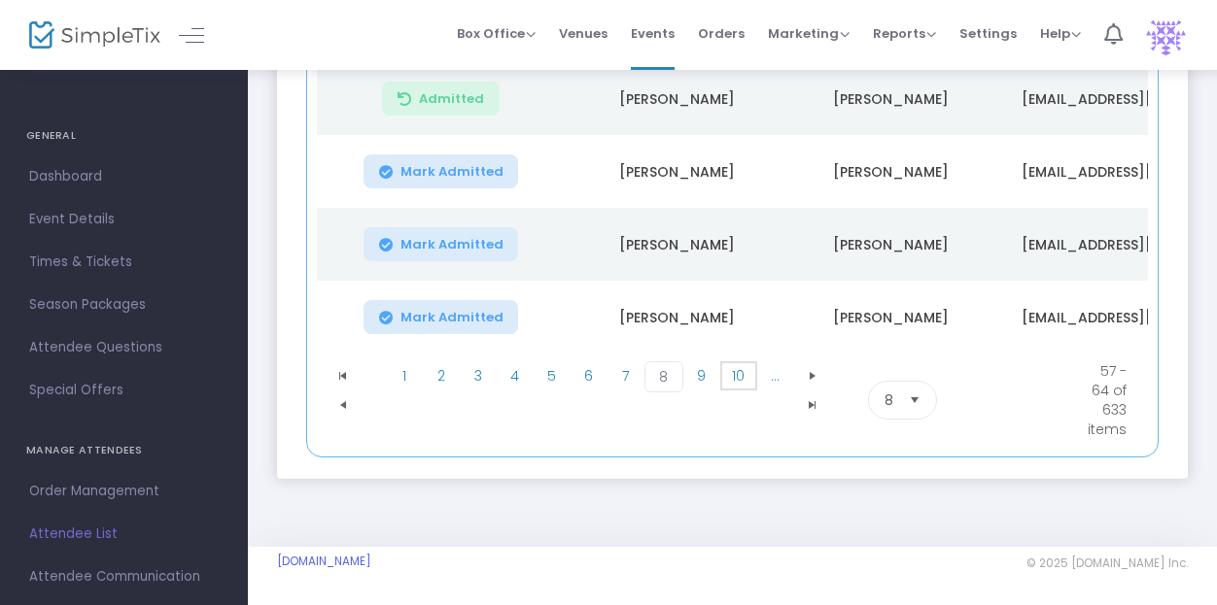
click at [742, 379] on span "10" at bounding box center [738, 375] width 37 height 29
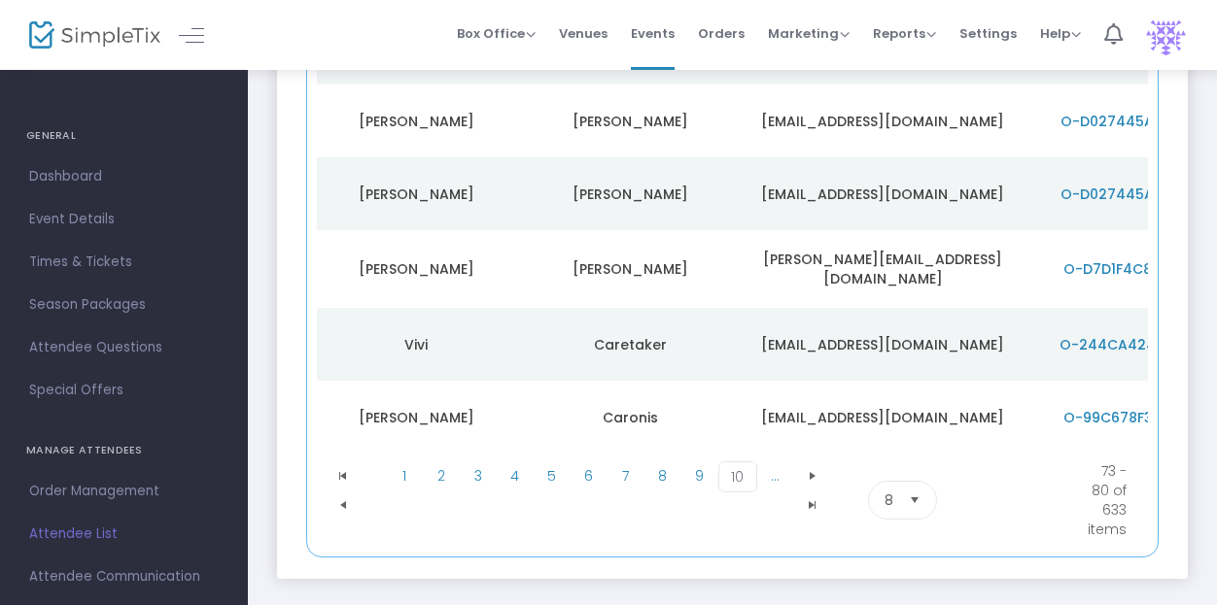
scroll to position [0, 0]
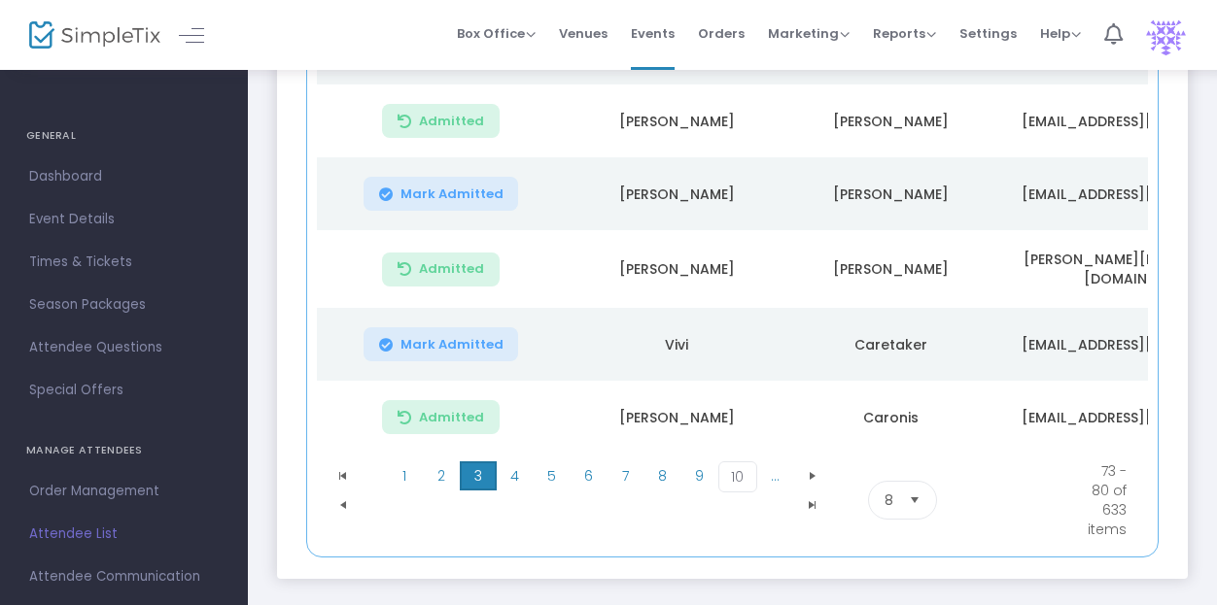
click at [475, 473] on span "3" at bounding box center [478, 476] width 37 height 29
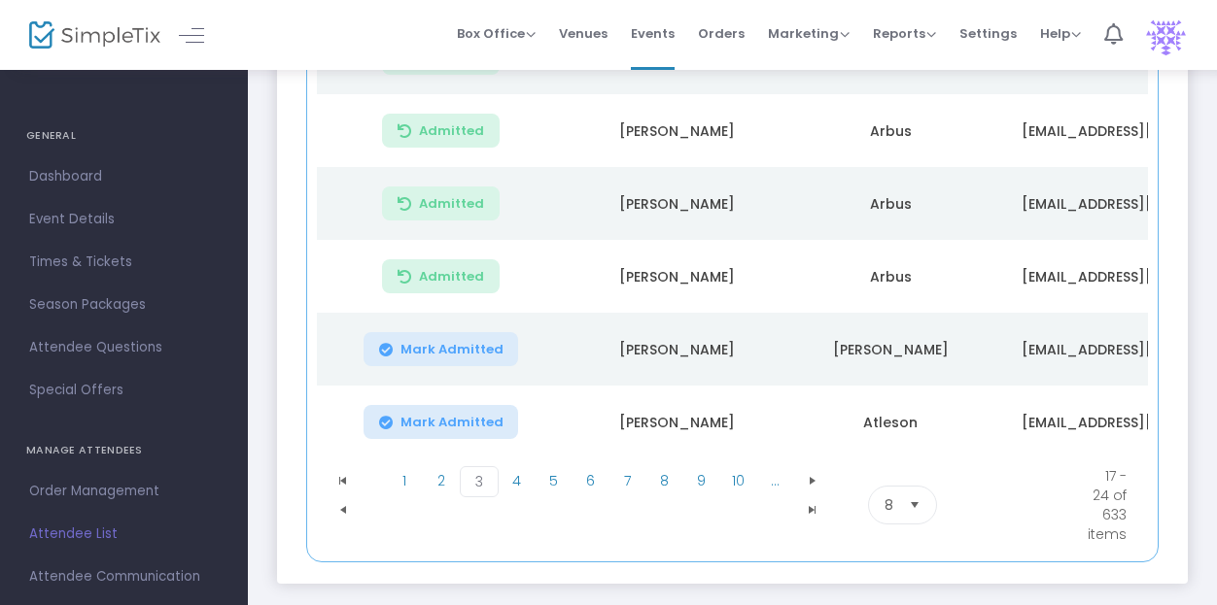
scroll to position [628, 0]
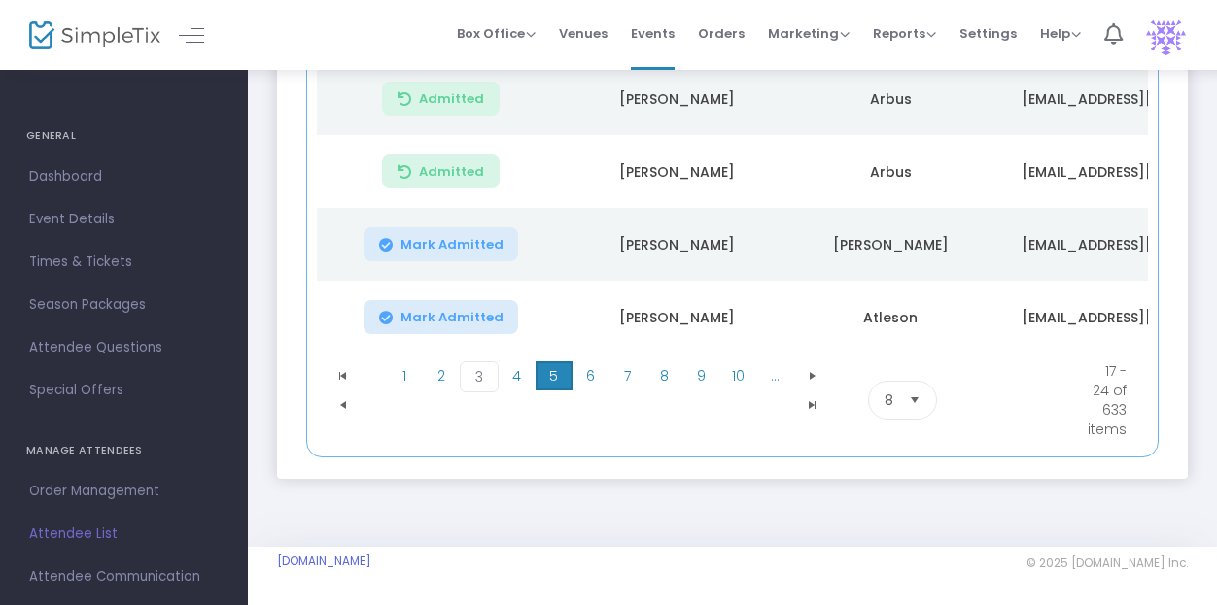
click at [558, 383] on span "5" at bounding box center [553, 375] width 37 height 29
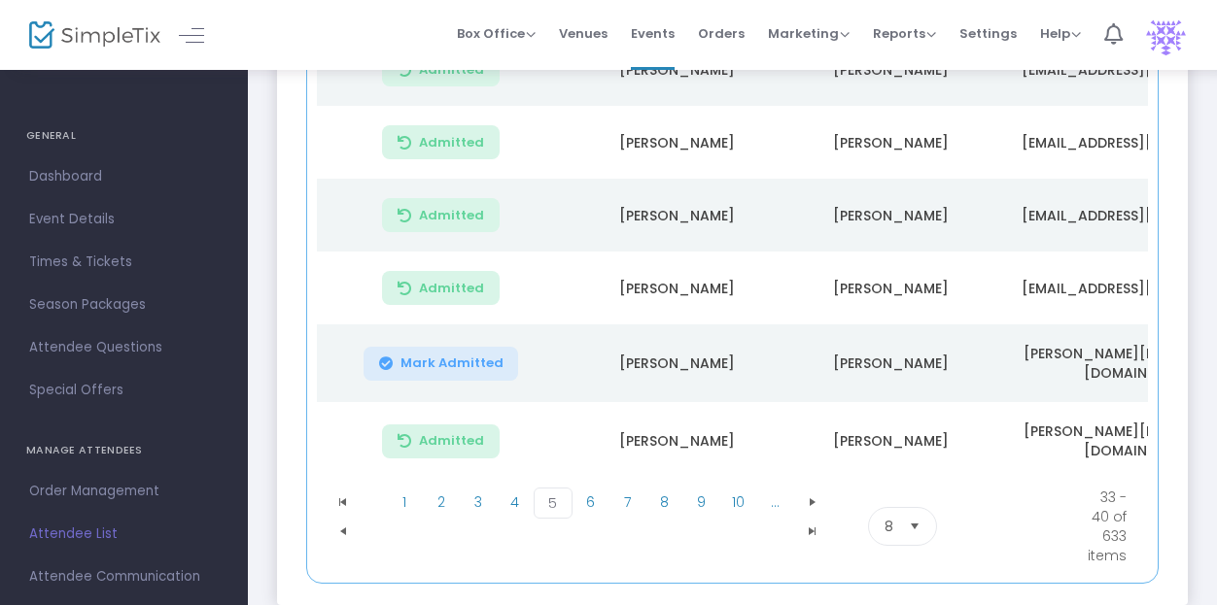
scroll to position [0, 0]
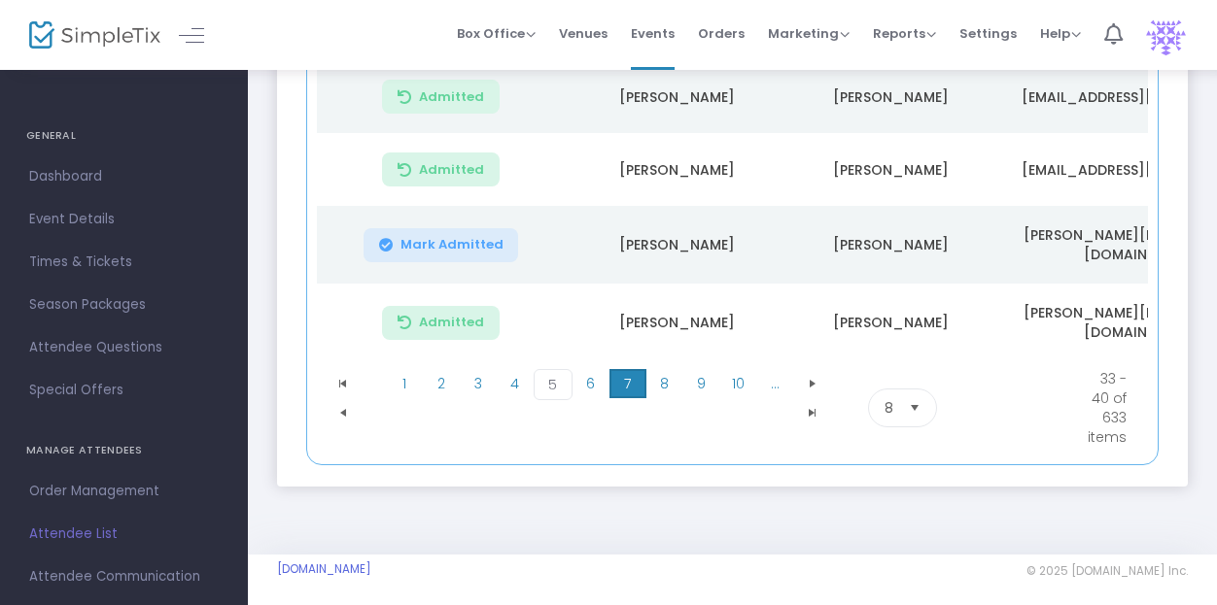
click at [628, 376] on span "7" at bounding box center [627, 383] width 37 height 29
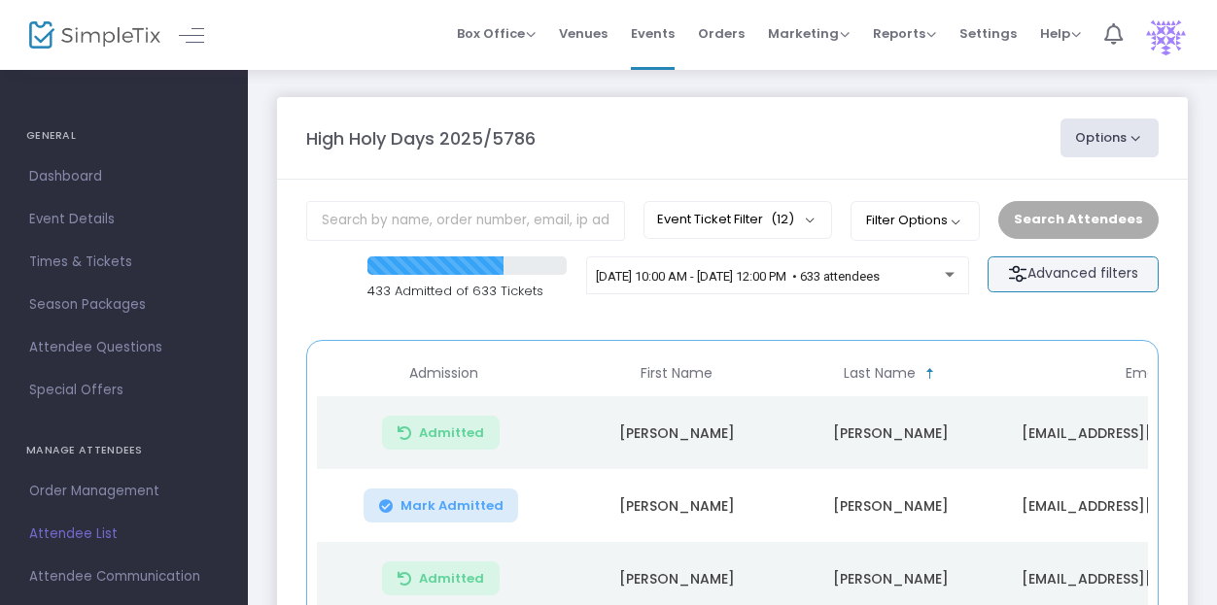
click at [1094, 284] on m-button "Advanced filters" at bounding box center [1072, 275] width 171 height 36
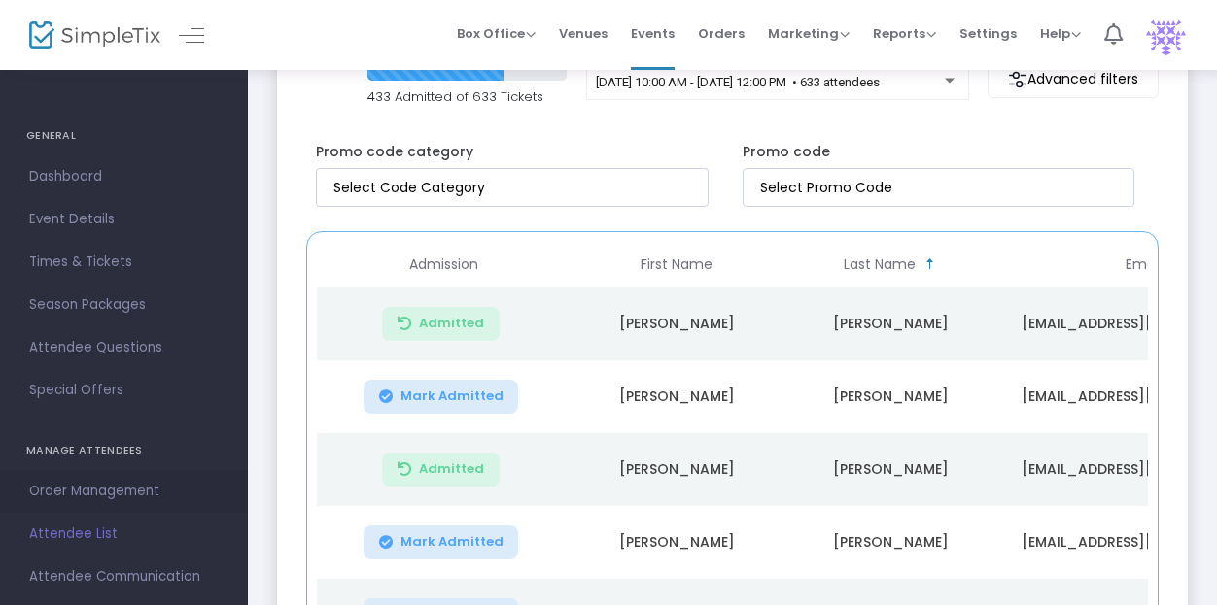
scroll to position [97, 0]
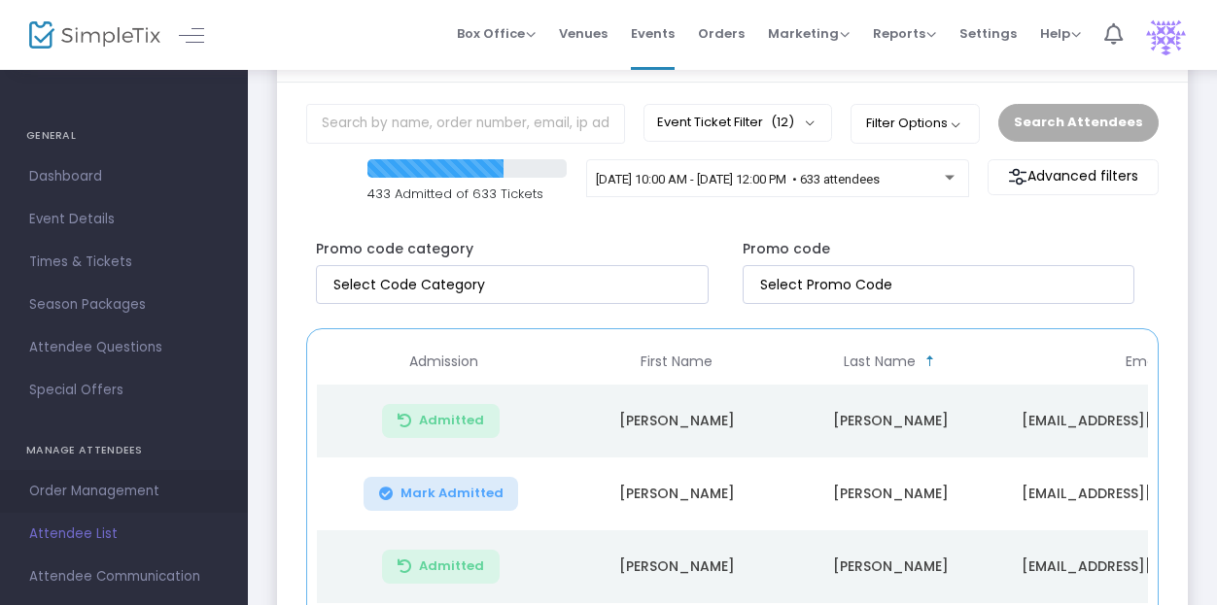
click at [73, 489] on span "Order Management" at bounding box center [123, 491] width 189 height 25
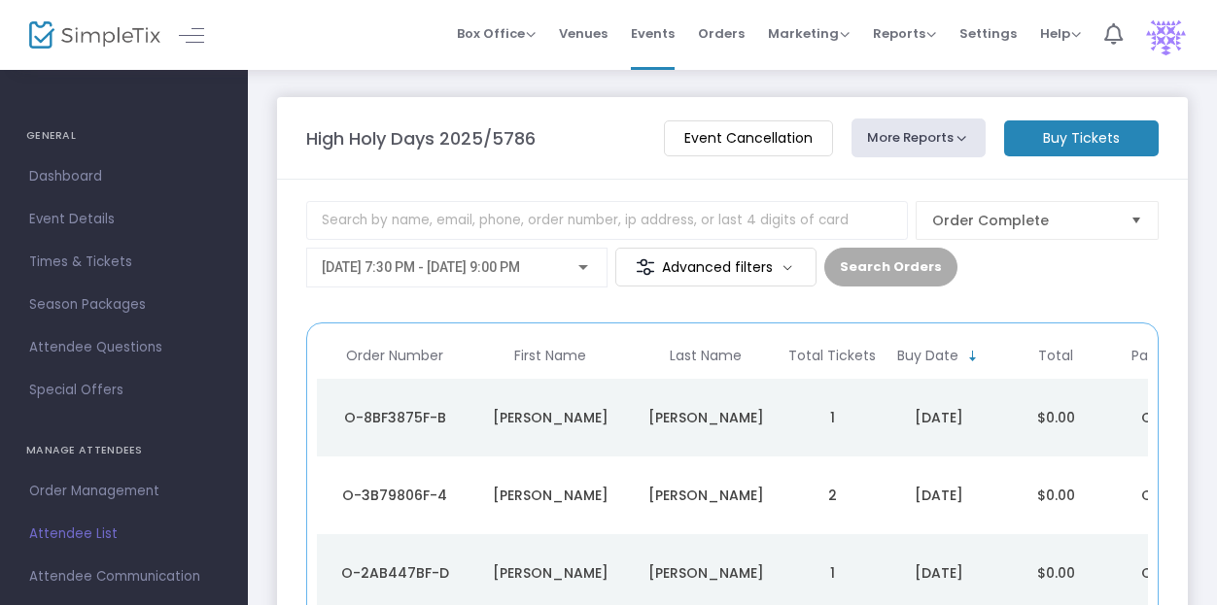
click at [713, 240] on div "Order Complete 9/22/2025 @ 7:30 PM - 9/22/2025 @ 9:00 PM Advanced filters Searc…" at bounding box center [732, 252] width 852 height 102
click at [724, 265] on m-button "Advanced filters" at bounding box center [715, 267] width 201 height 39
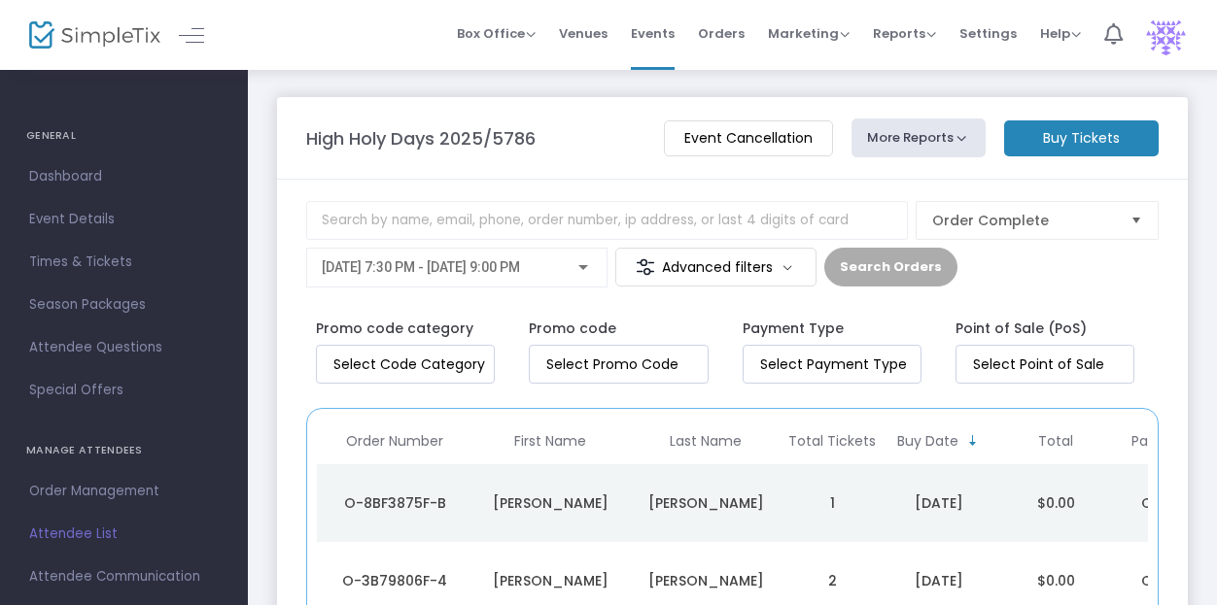
click at [719, 258] on m-button "Advanced filters" at bounding box center [715, 267] width 201 height 39
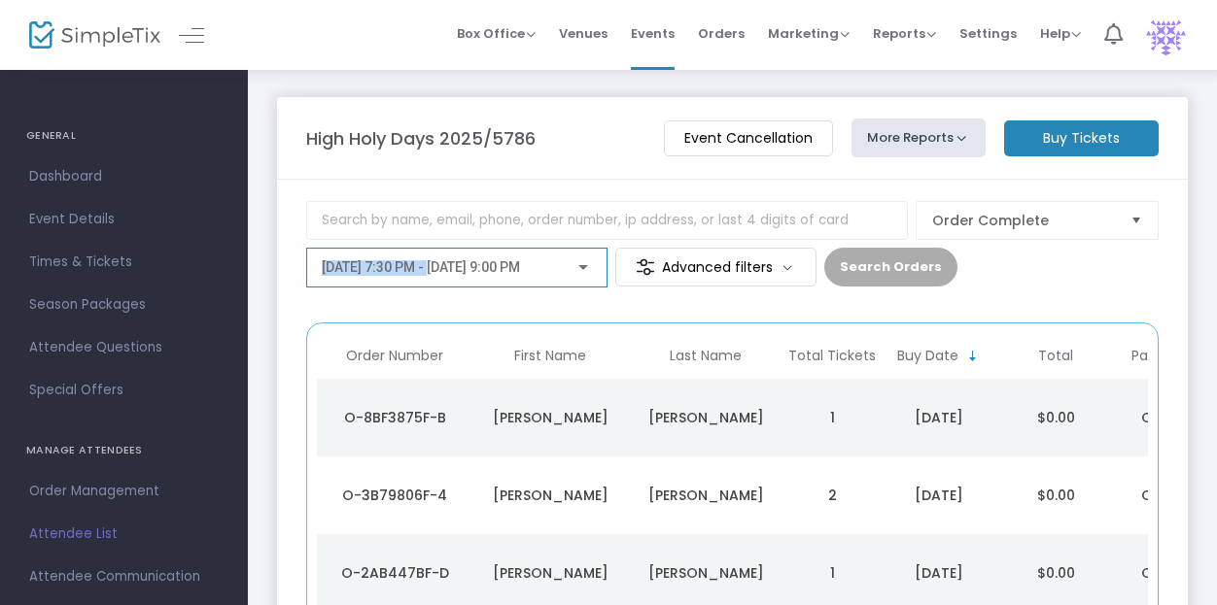
click at [432, 259] on div "[DATE] 7:30 PM - [DATE] 9:00 PM" at bounding box center [457, 263] width 270 height 36
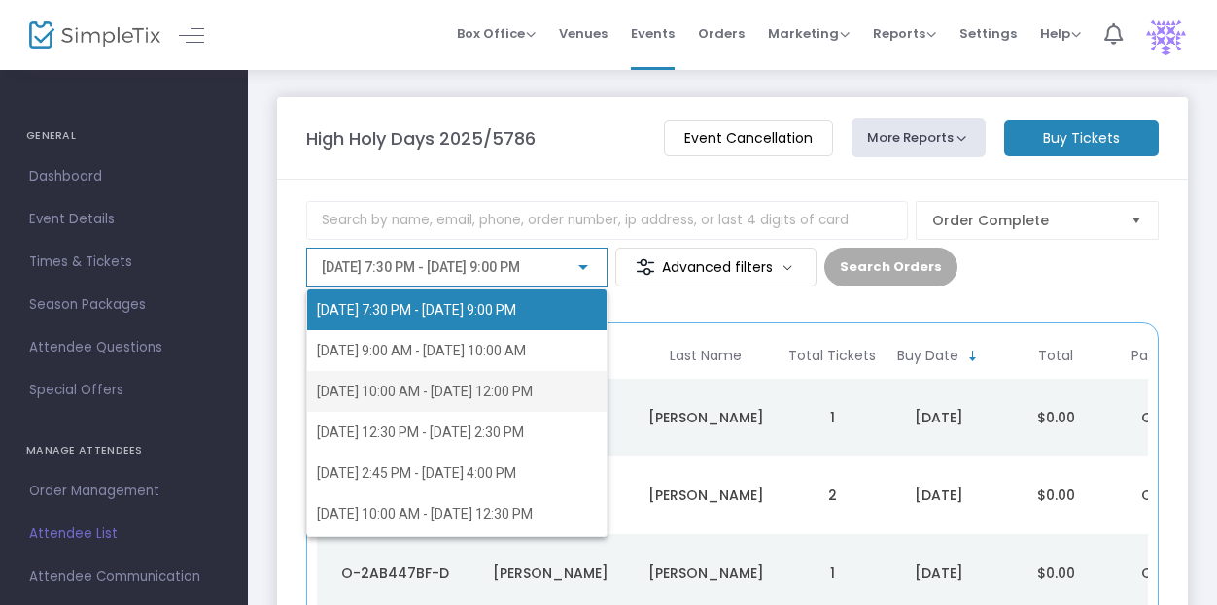
click at [473, 384] on span "[DATE] 10:00 AM - [DATE] 12:00 PM" at bounding box center [425, 392] width 216 height 16
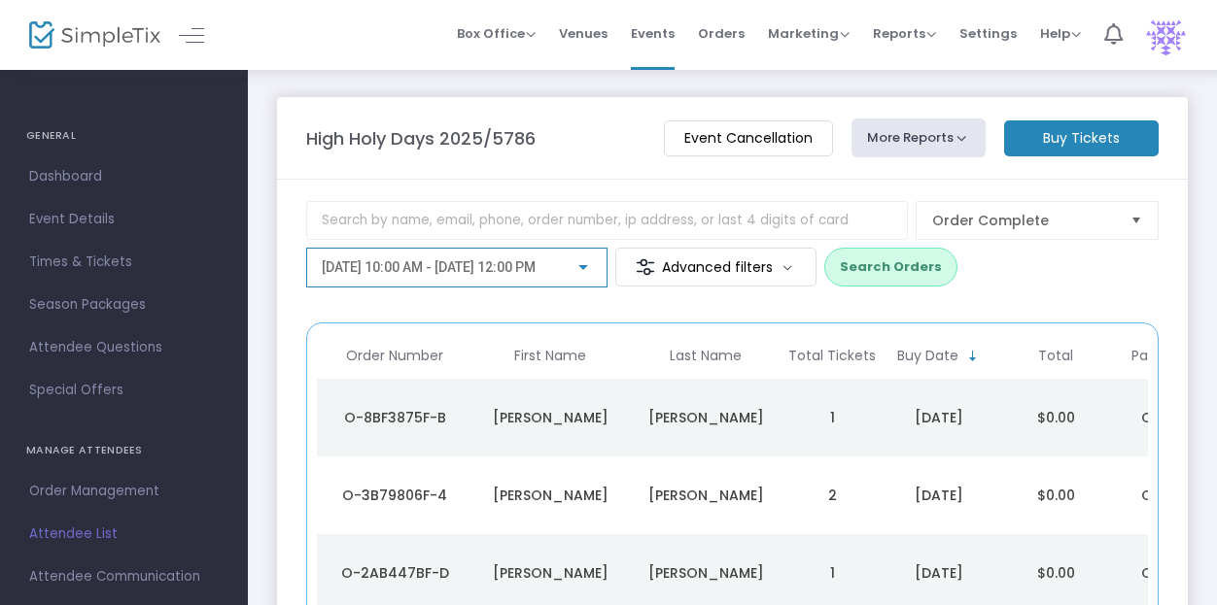
click at [920, 133] on button "More Reports" at bounding box center [918, 138] width 134 height 39
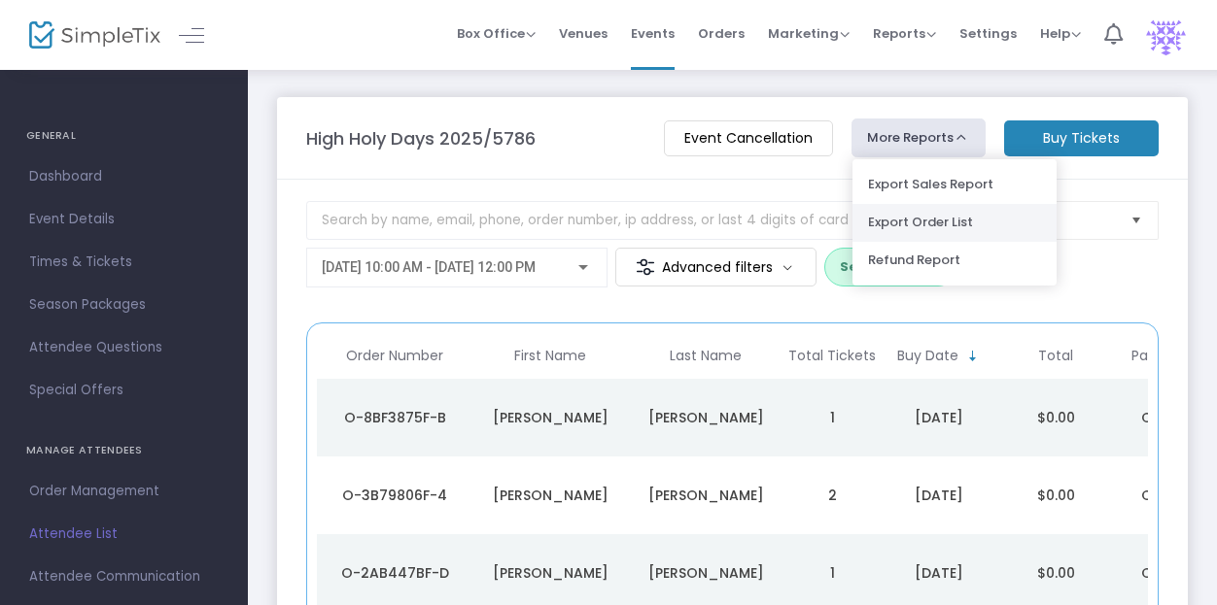
click at [950, 222] on li "Export Order List" at bounding box center [954, 223] width 204 height 38
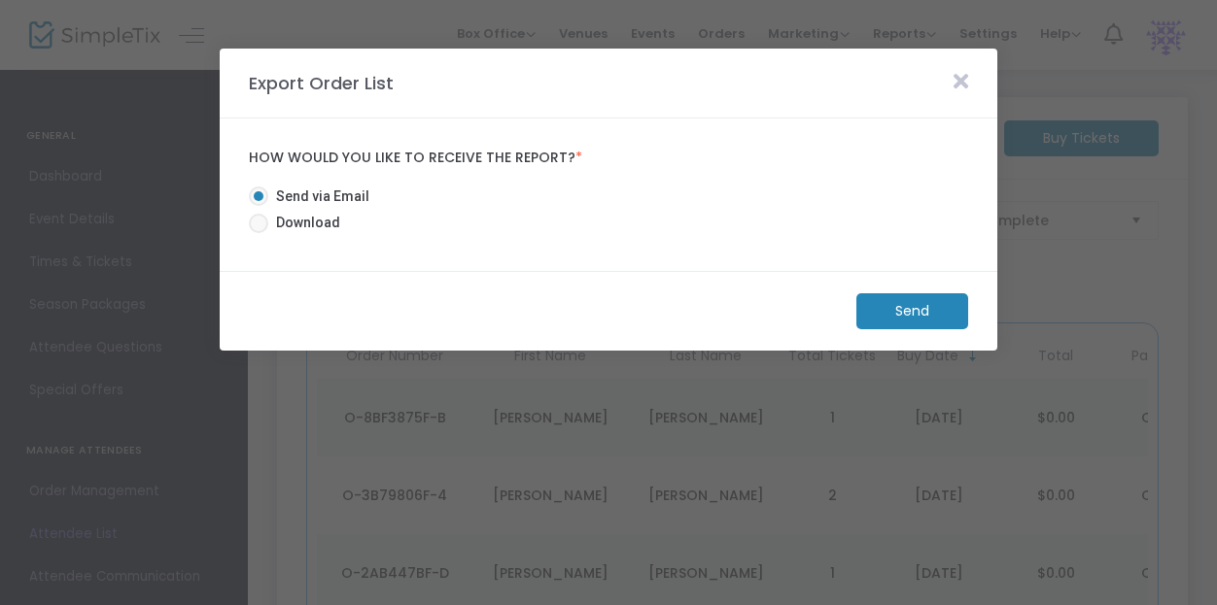
click at [279, 229] on span "Download" at bounding box center [304, 223] width 72 height 20
click at [258, 233] on input "Download" at bounding box center [257, 233] width 1 height 1
radio input "true"
drag, startPoint x: 909, startPoint y: 286, endPoint x: 906, endPoint y: 275, distance: 11.1
click at [906, 279] on m-panel-footer "Download" at bounding box center [608, 311] width 777 height 80
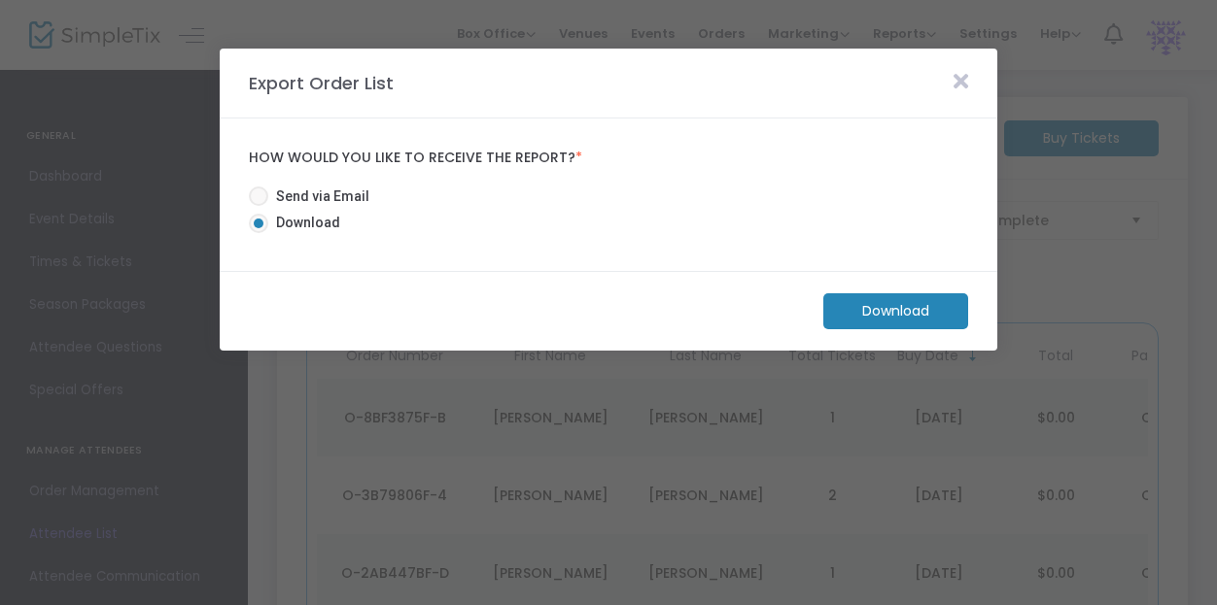
click at [915, 308] on m-button "Download" at bounding box center [895, 311] width 145 height 36
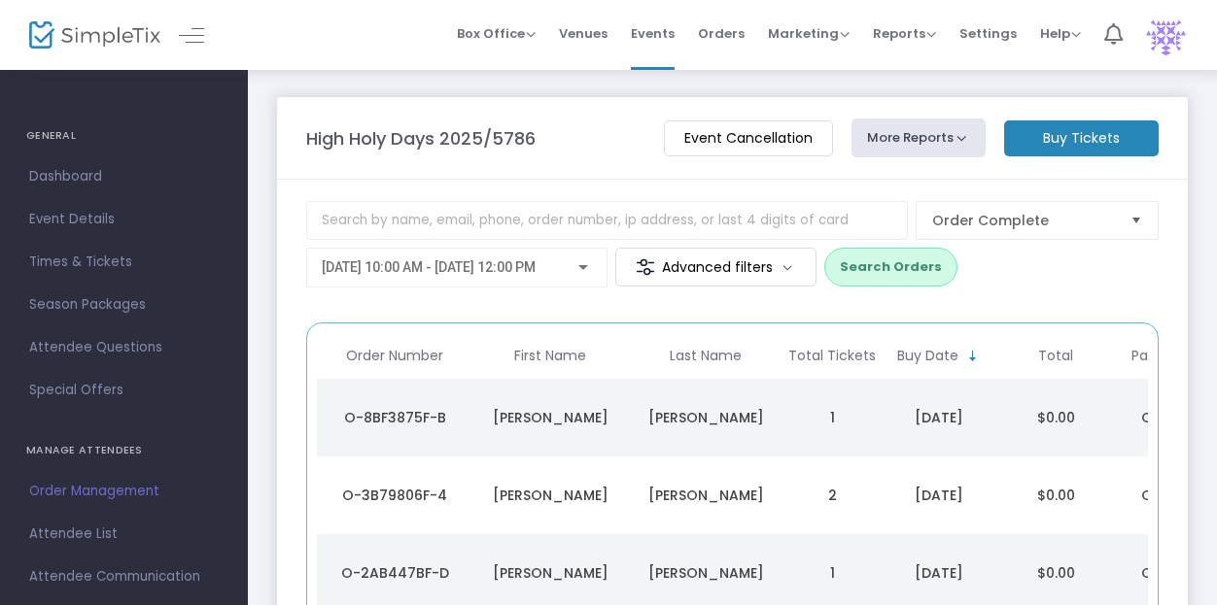
click at [953, 128] on button "More Reports" at bounding box center [918, 138] width 134 height 39
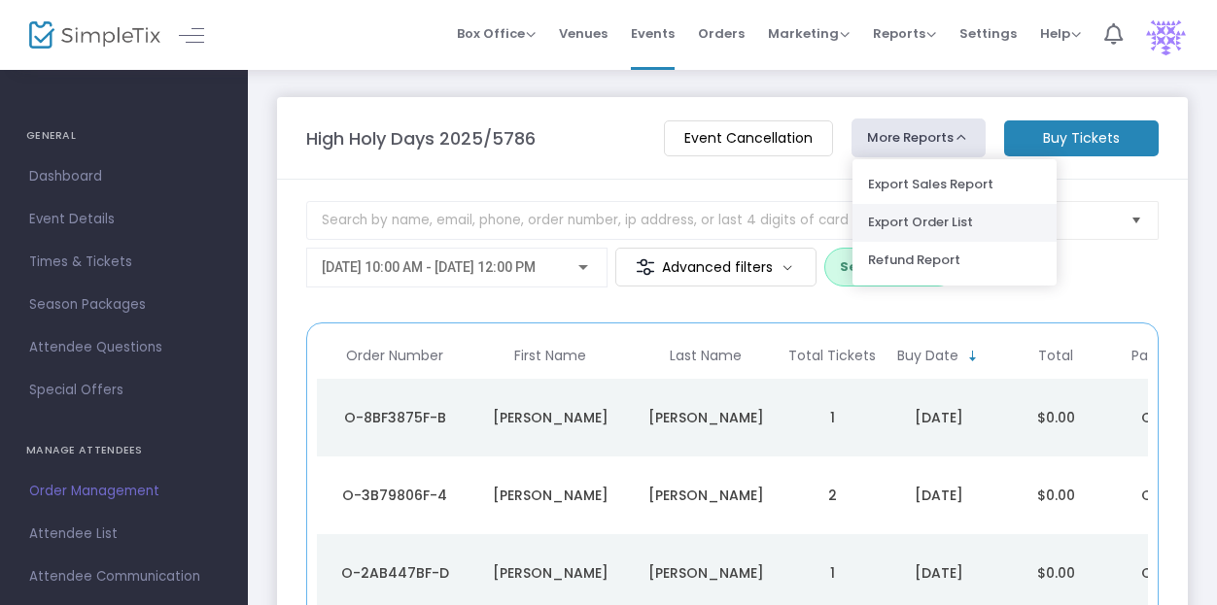
click at [939, 221] on li "Export Order List" at bounding box center [954, 223] width 204 height 38
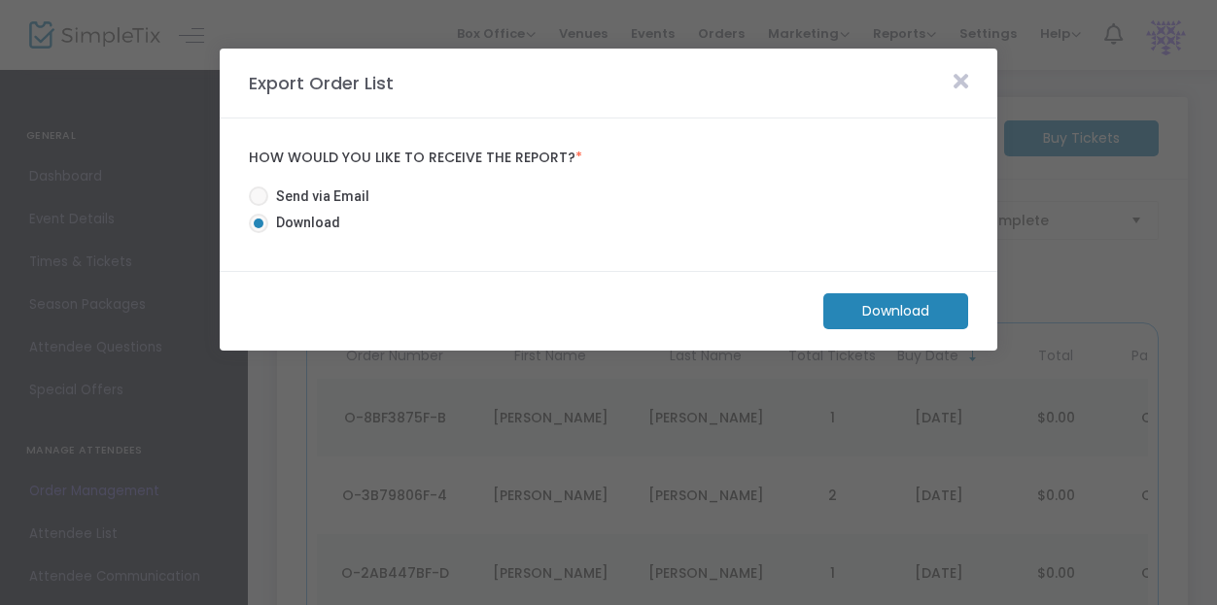
click at [933, 304] on m-button "Download" at bounding box center [895, 311] width 145 height 36
